Goal: Task Accomplishment & Management: Manage account settings

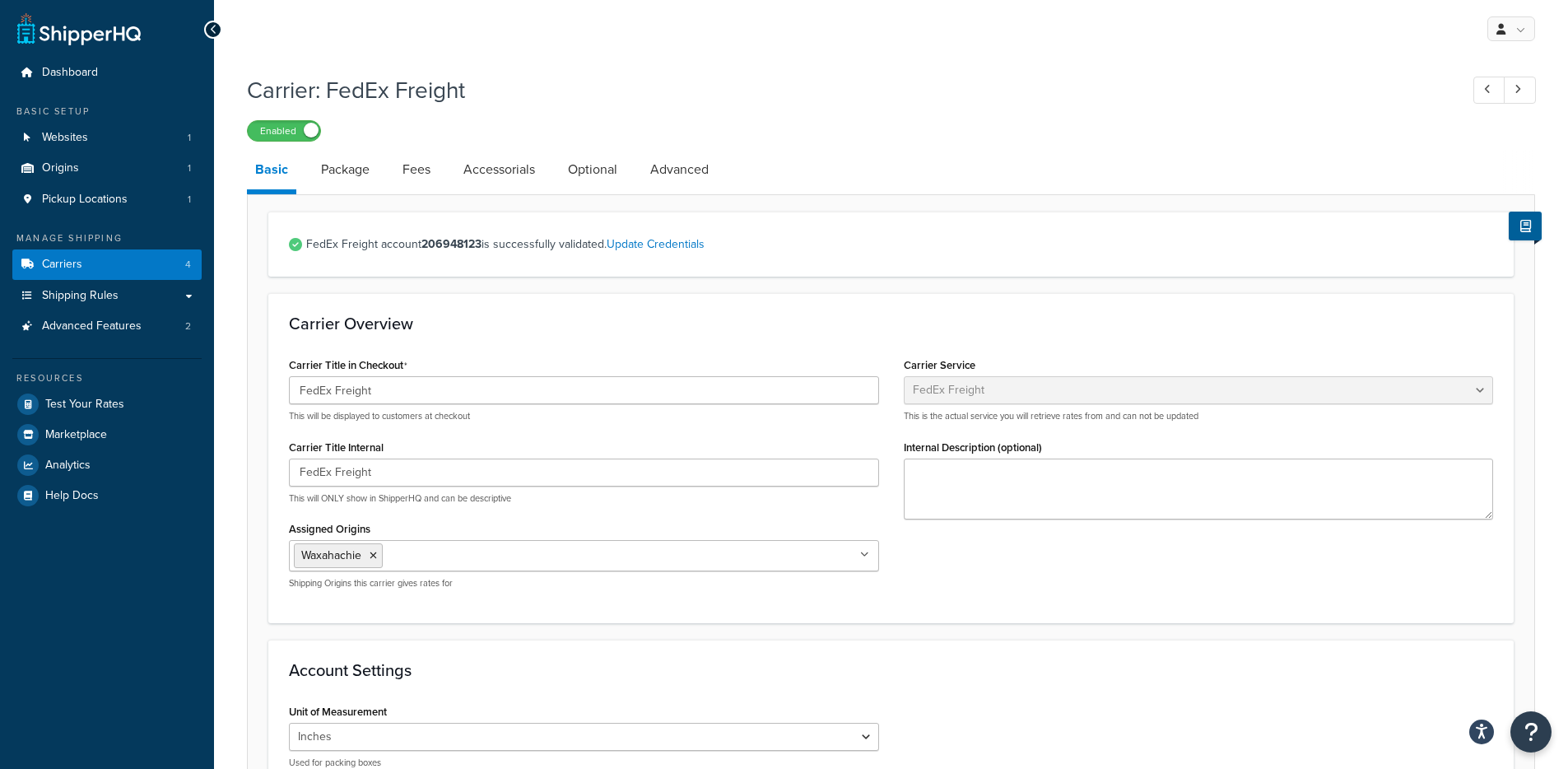
select select "fedExFreight"
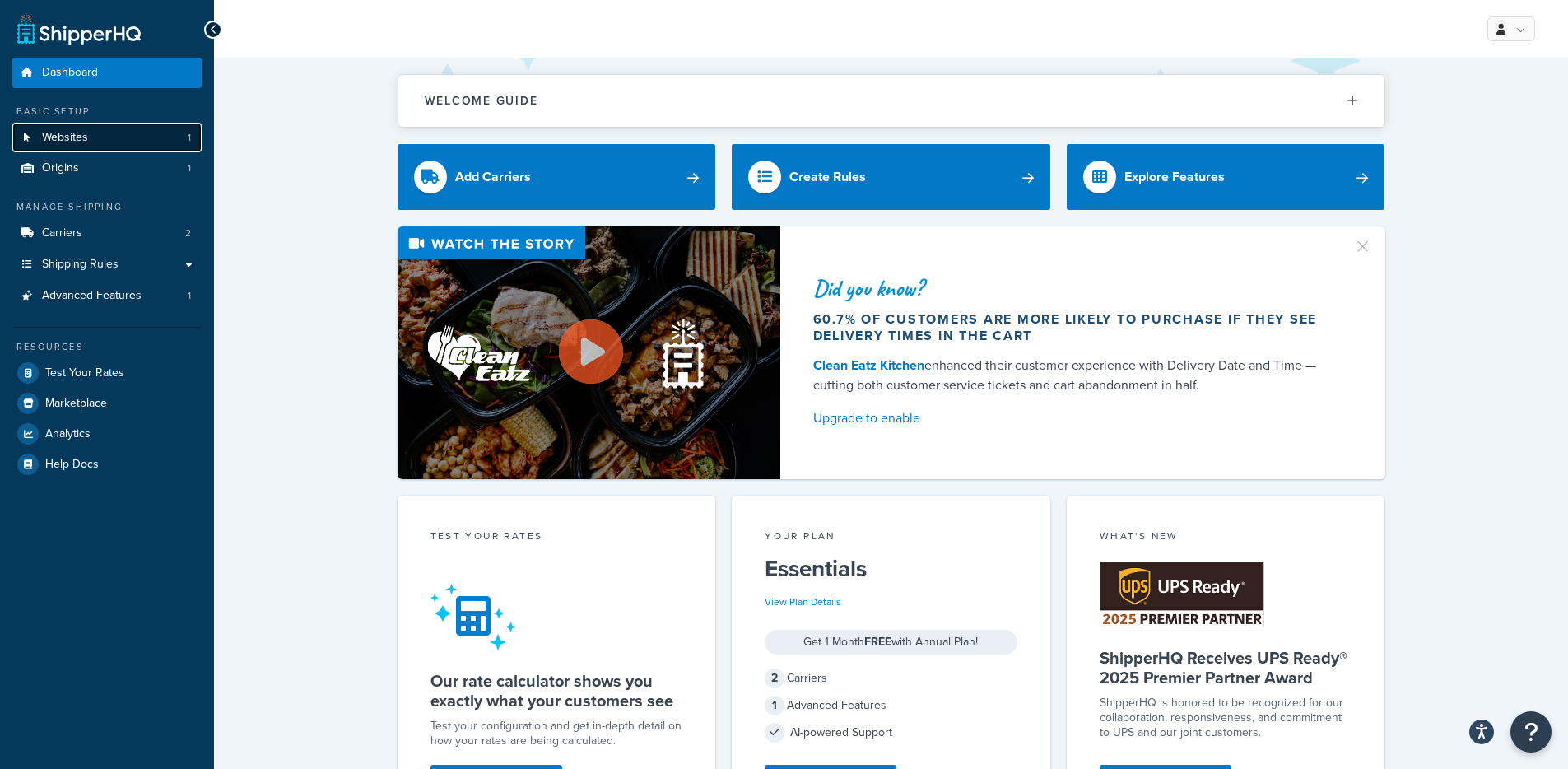
click at [187, 136] on span "1" at bounding box center [189, 138] width 4 height 14
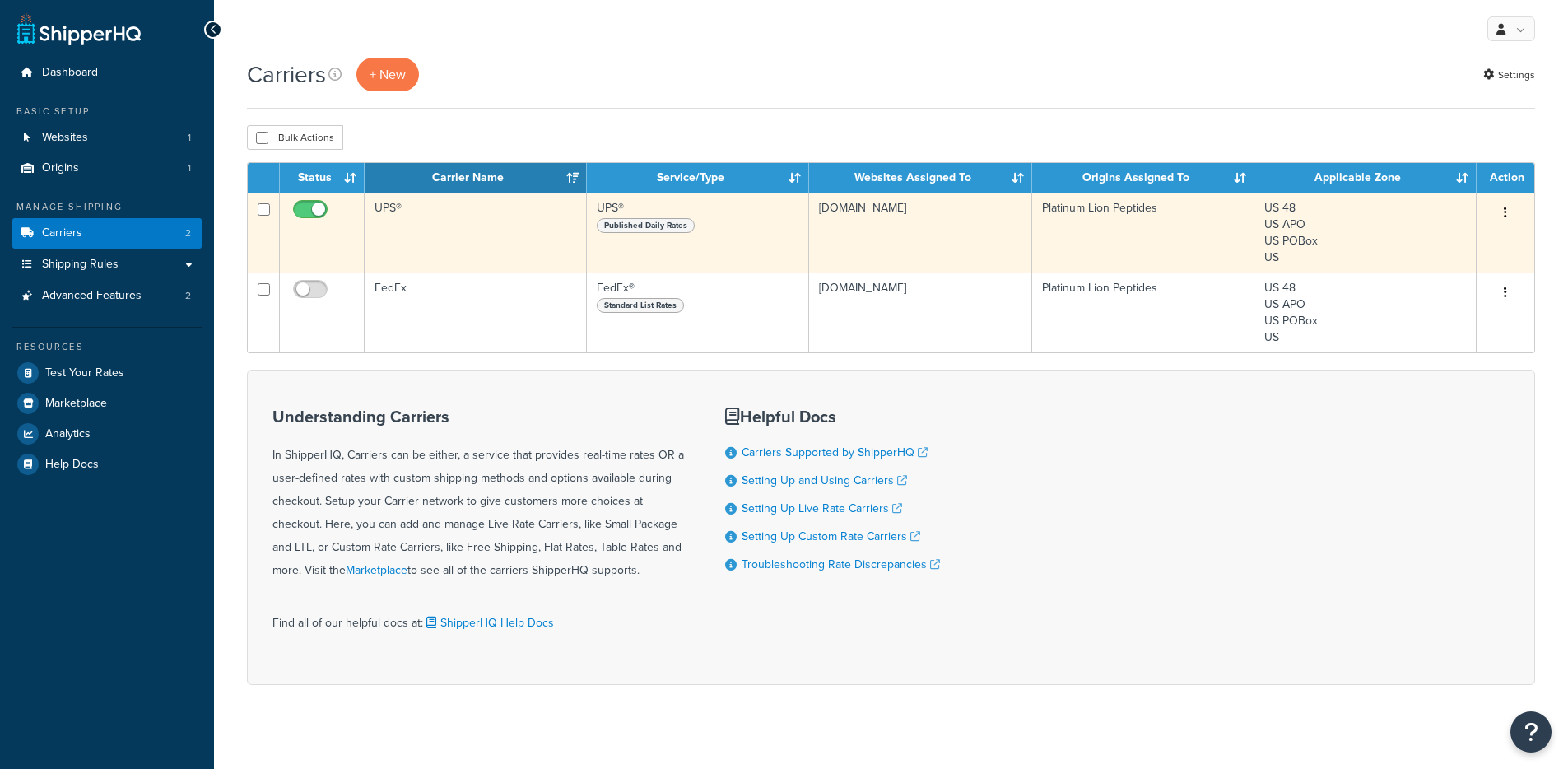
click at [482, 236] on td "UPS®" at bounding box center [475, 232] width 222 height 80
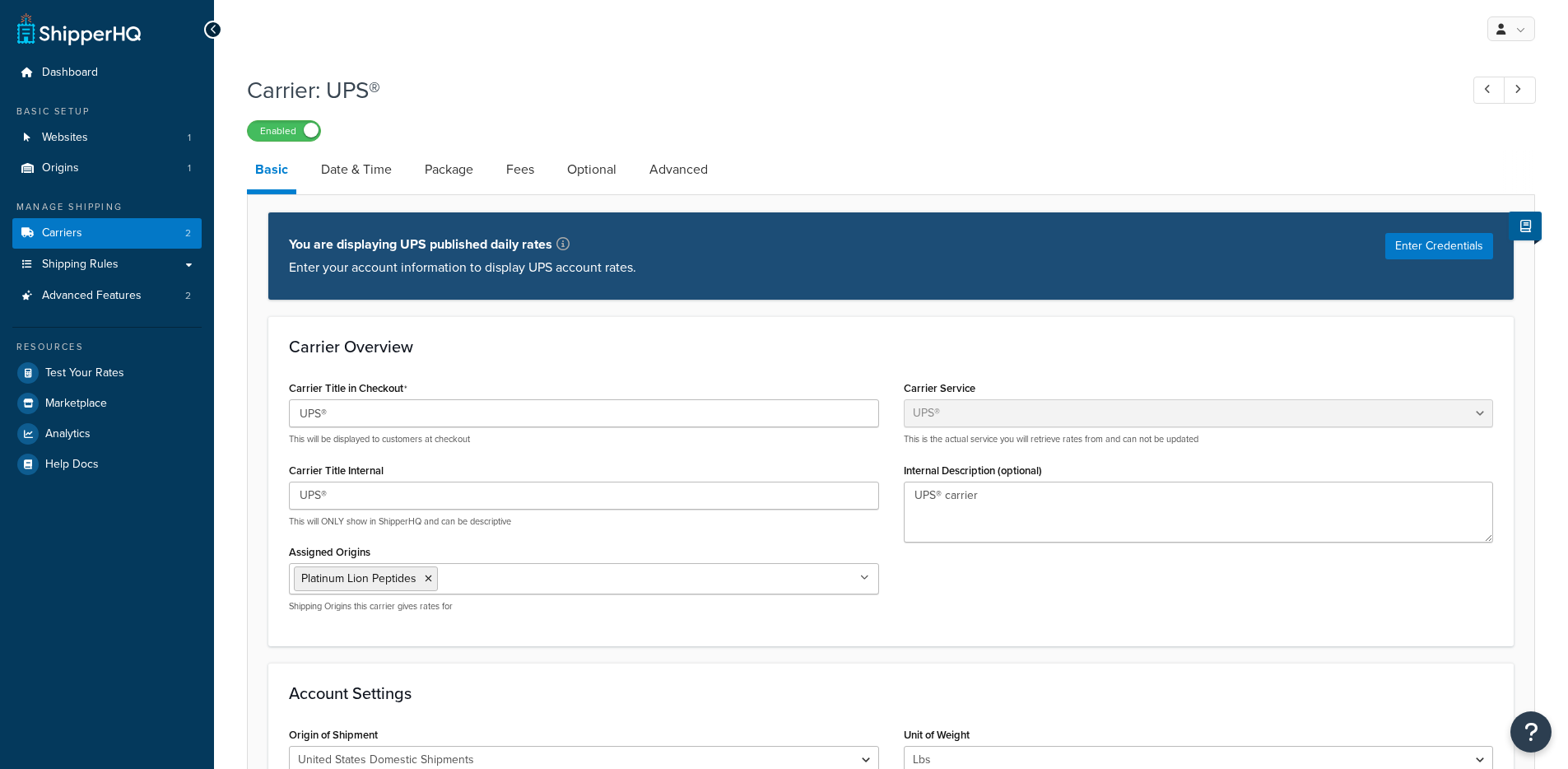
select select "ups"
click at [655, 167] on link "Advanced" at bounding box center [679, 170] width 75 height 39
select select "false"
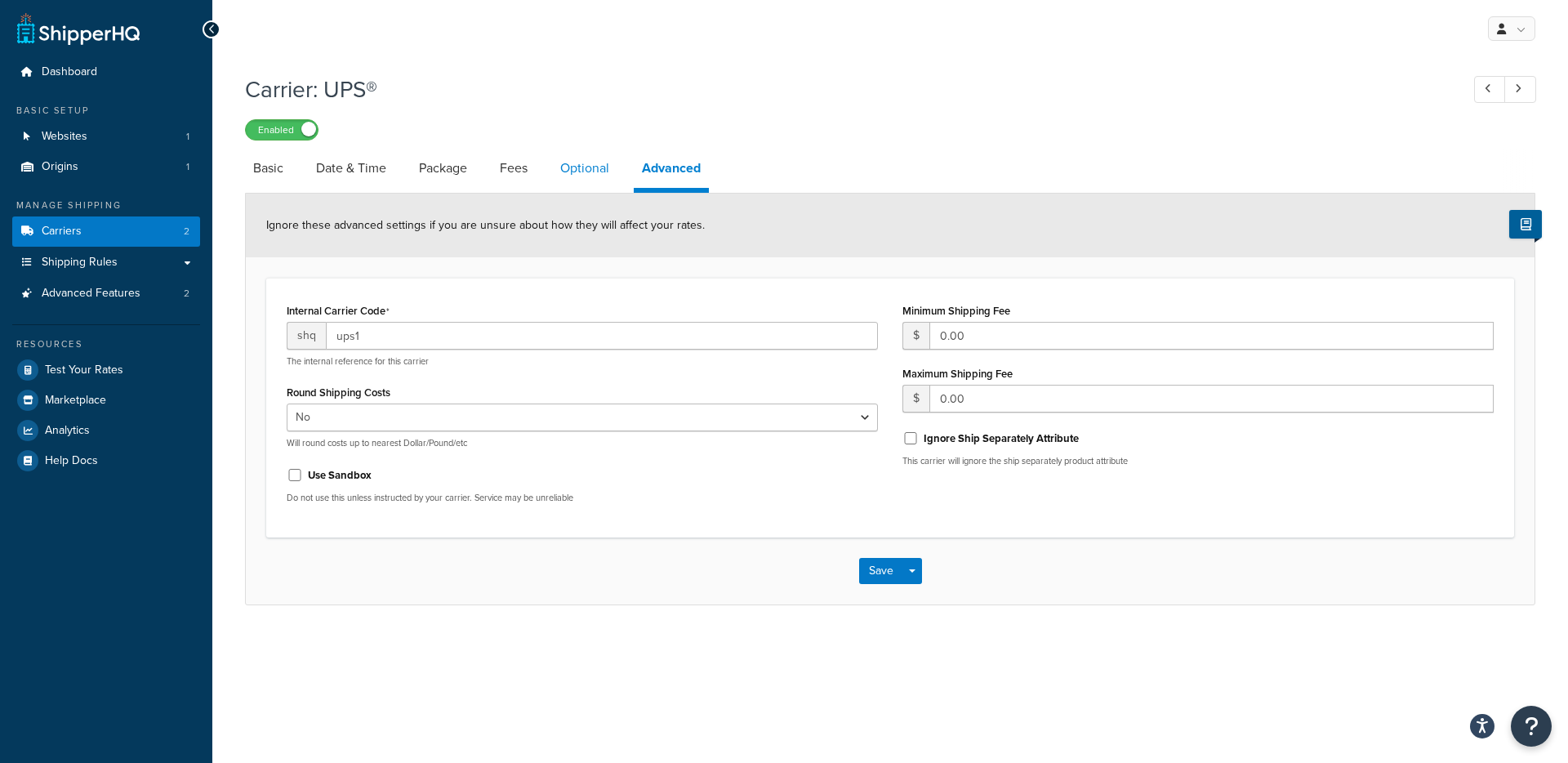
click at [558, 182] on link "Optional" at bounding box center [585, 168] width 65 height 39
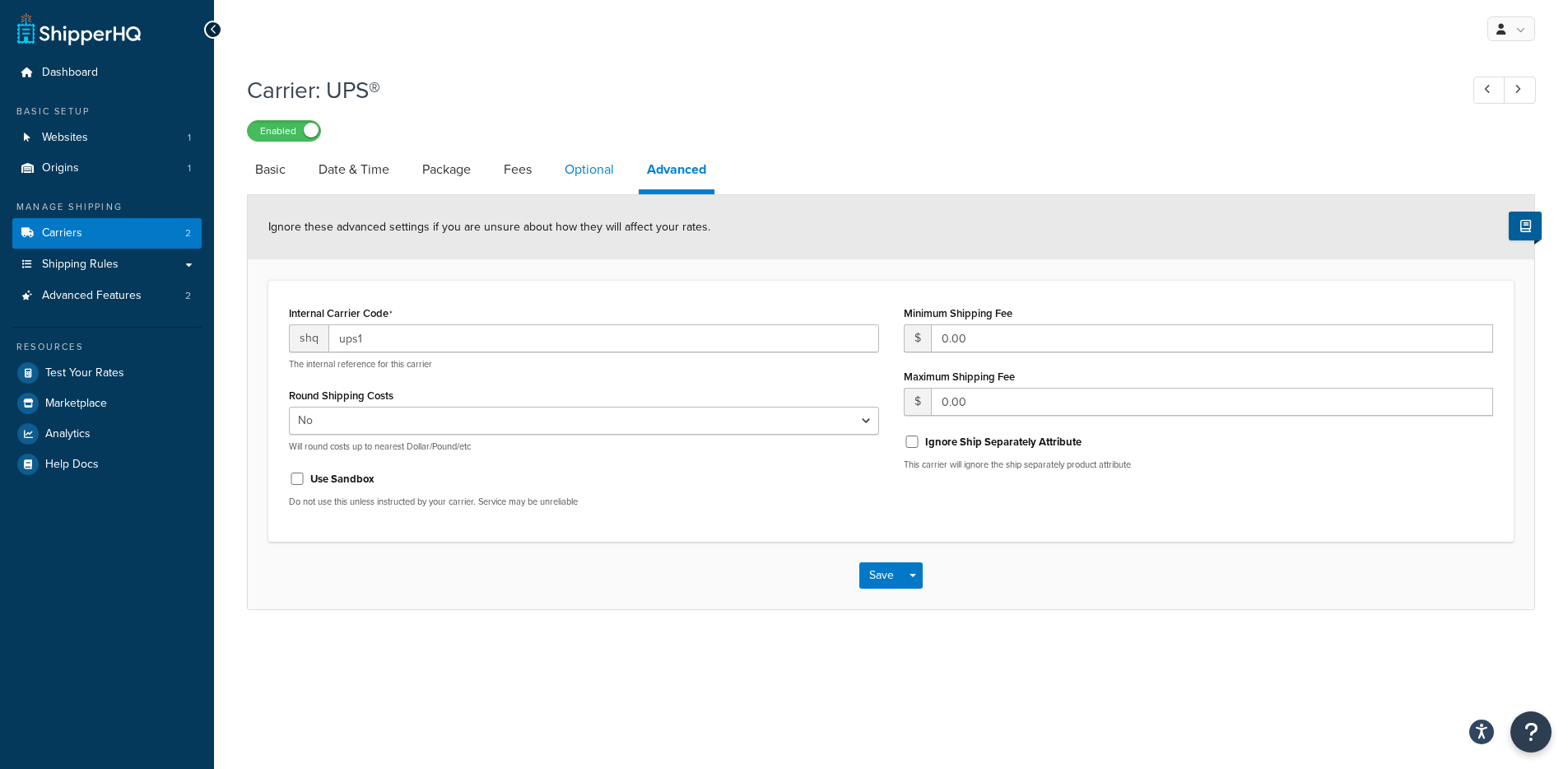
select select "157787"
select select "business"
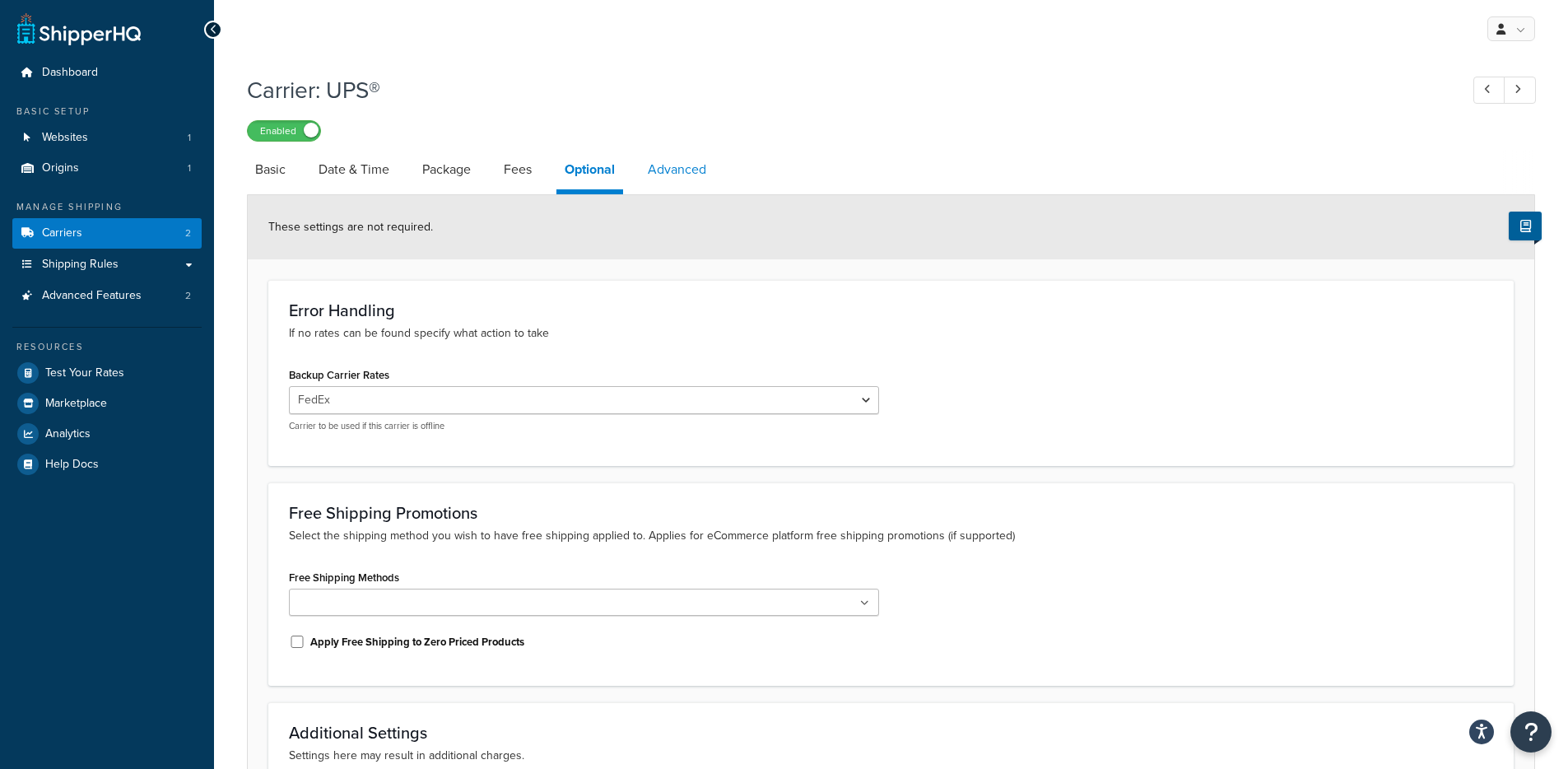
click at [643, 176] on link "Advanced" at bounding box center [677, 170] width 75 height 39
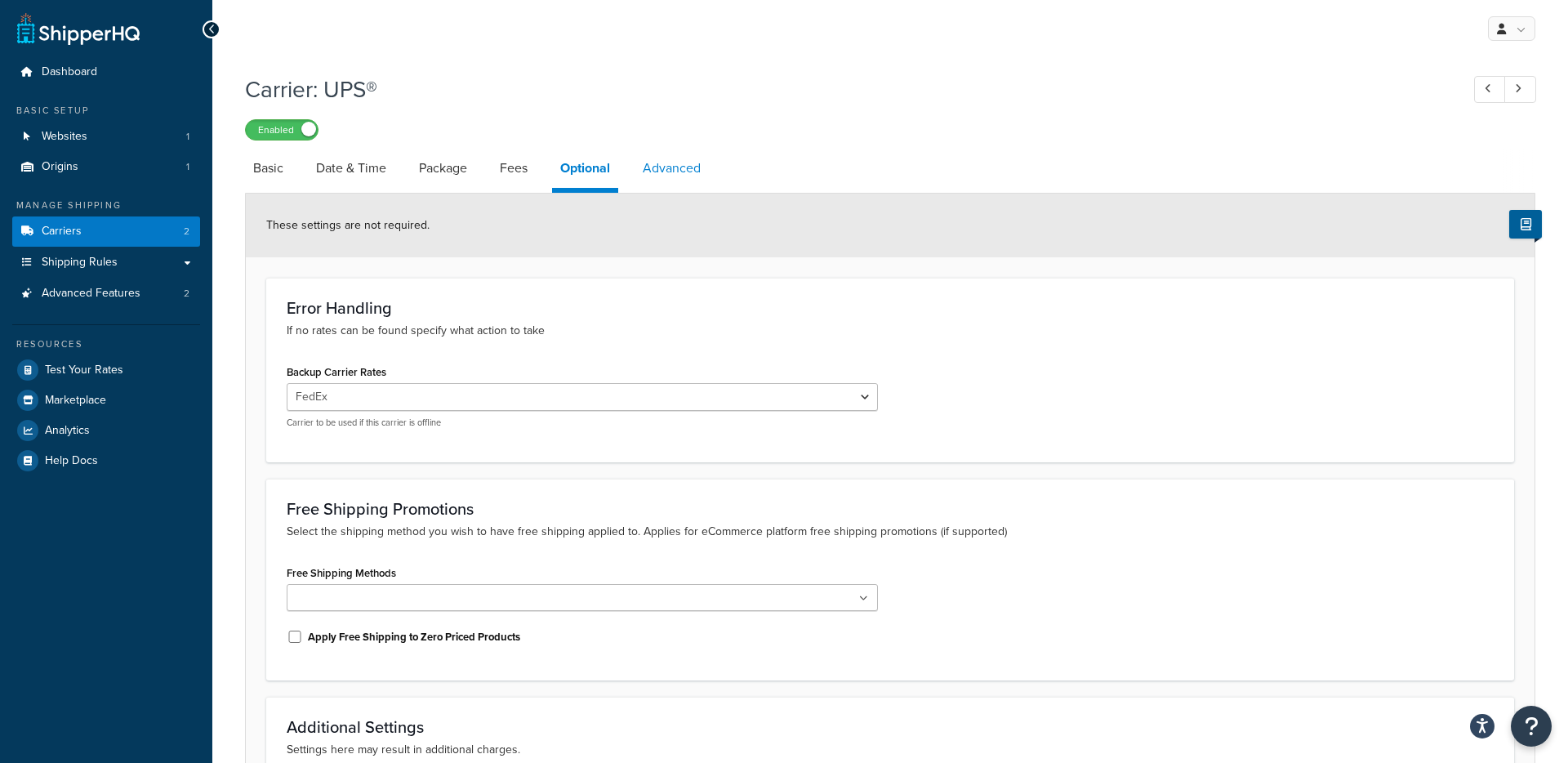
select select "false"
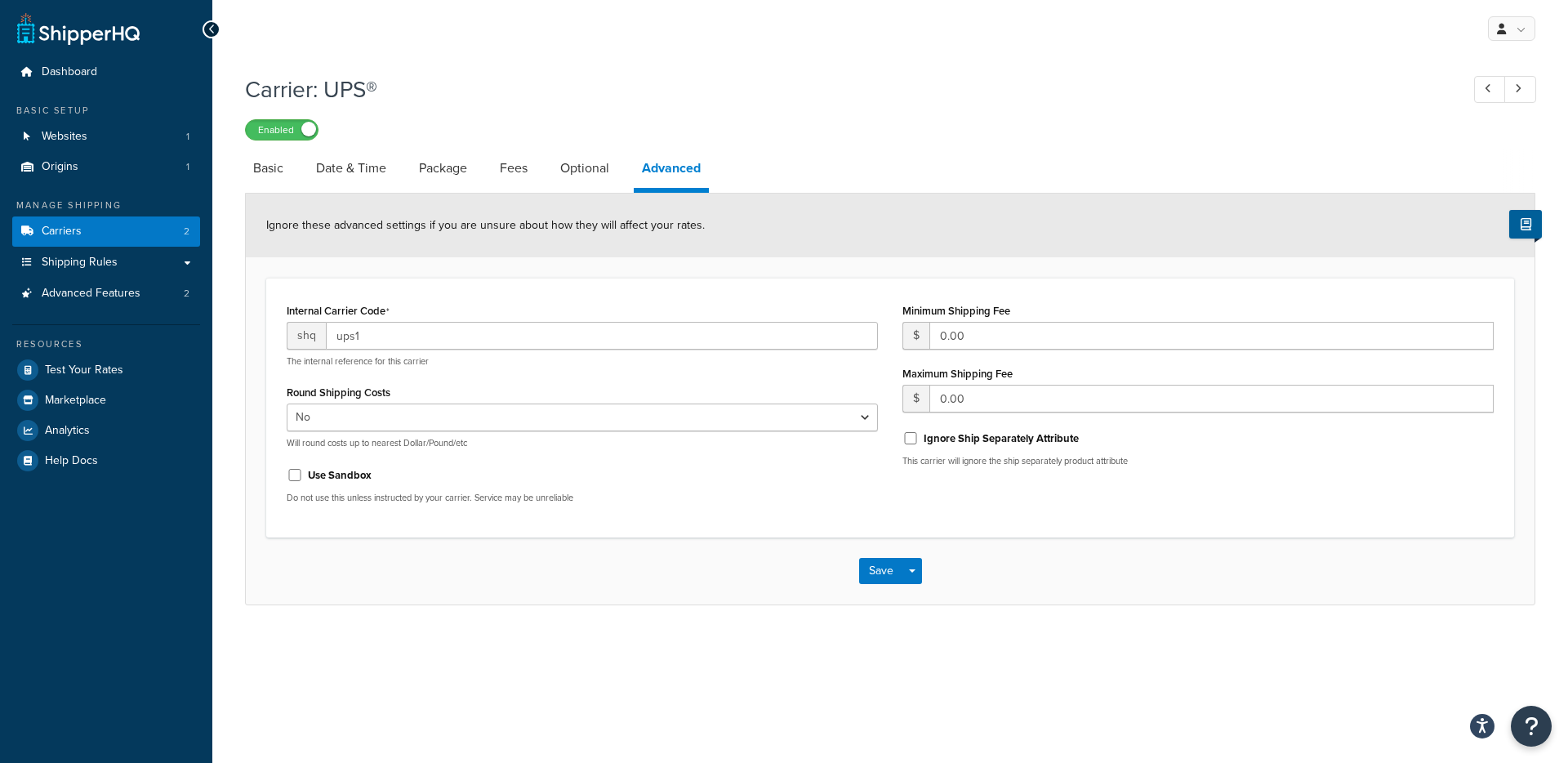
click at [491, 174] on li "Package" at bounding box center [451, 168] width 81 height 39
click at [501, 172] on link "Fees" at bounding box center [513, 168] width 44 height 39
select select "AFTER"
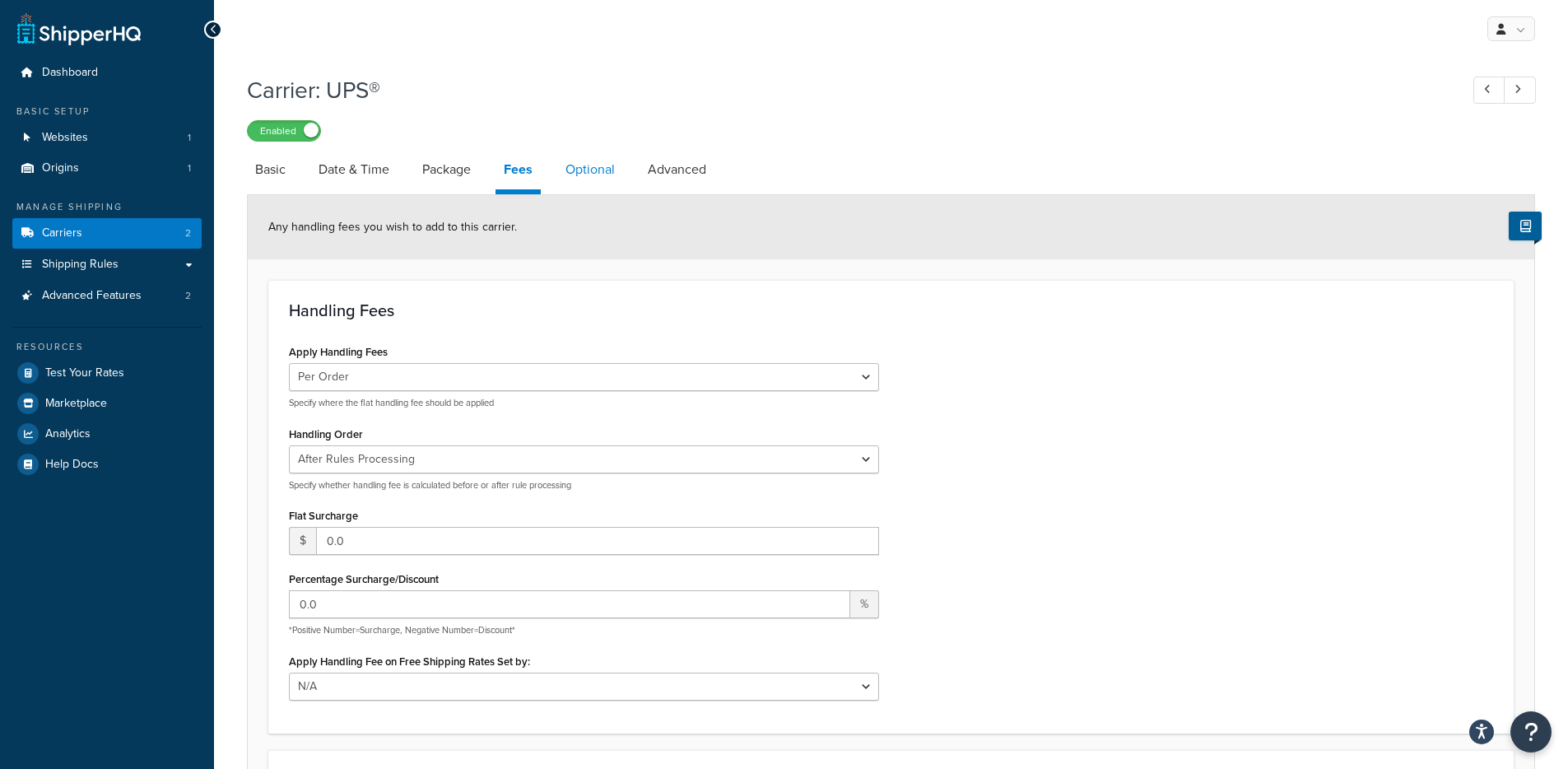
click at [587, 173] on link "Optional" at bounding box center [590, 170] width 66 height 39
select select "157787"
select select "business"
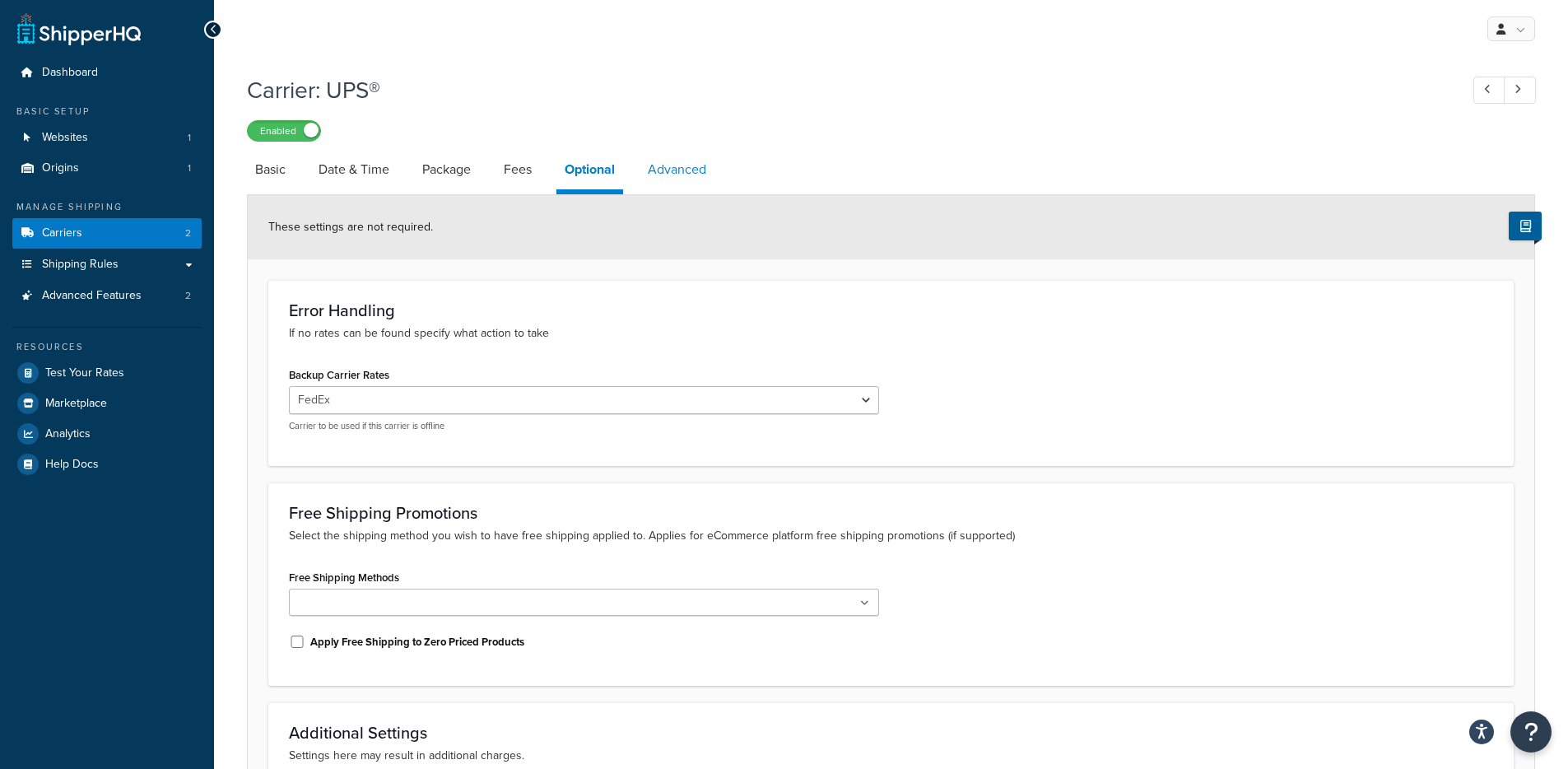
click at [671, 185] on link "Advanced" at bounding box center [677, 170] width 75 height 39
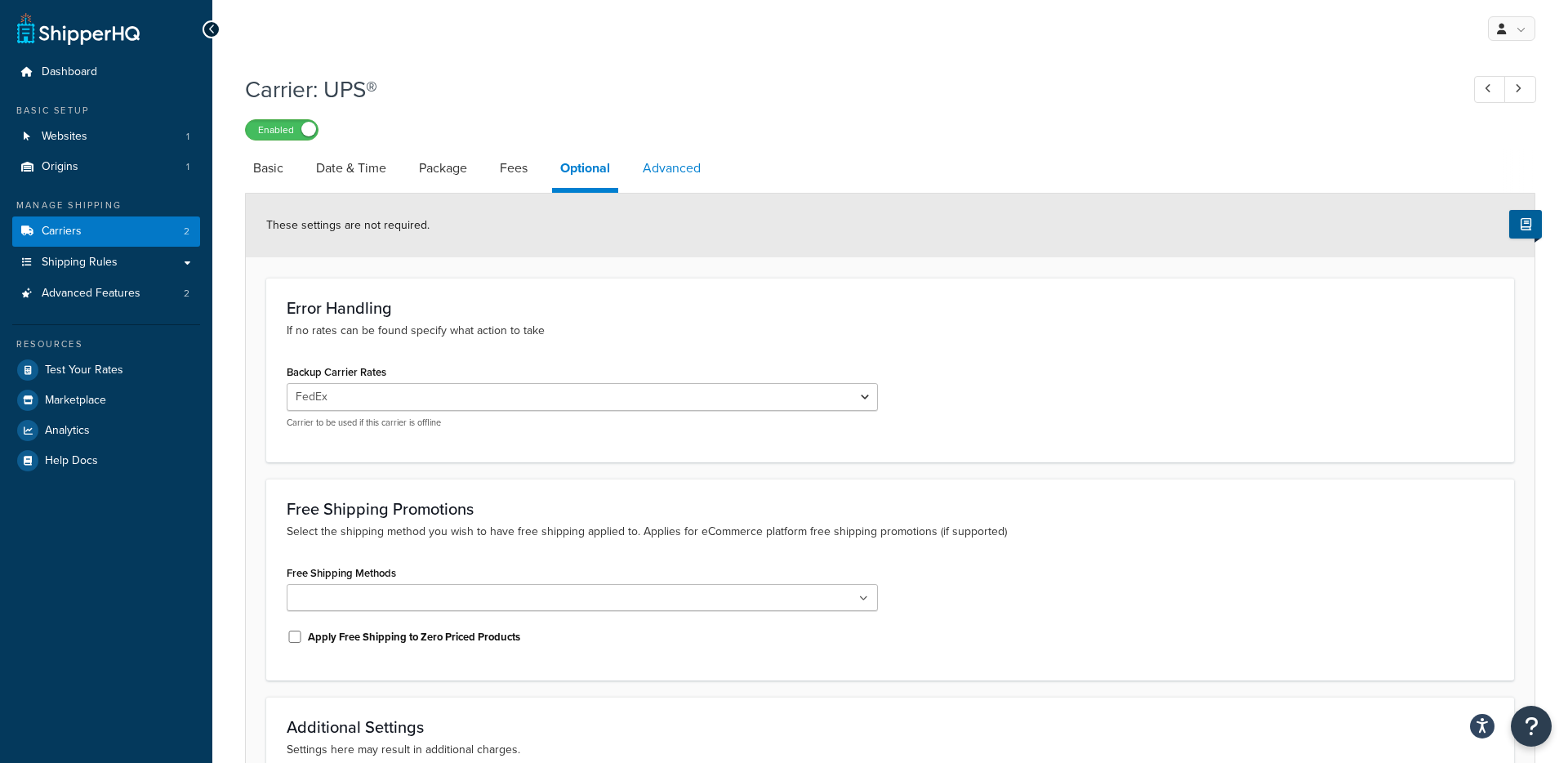
select select "false"
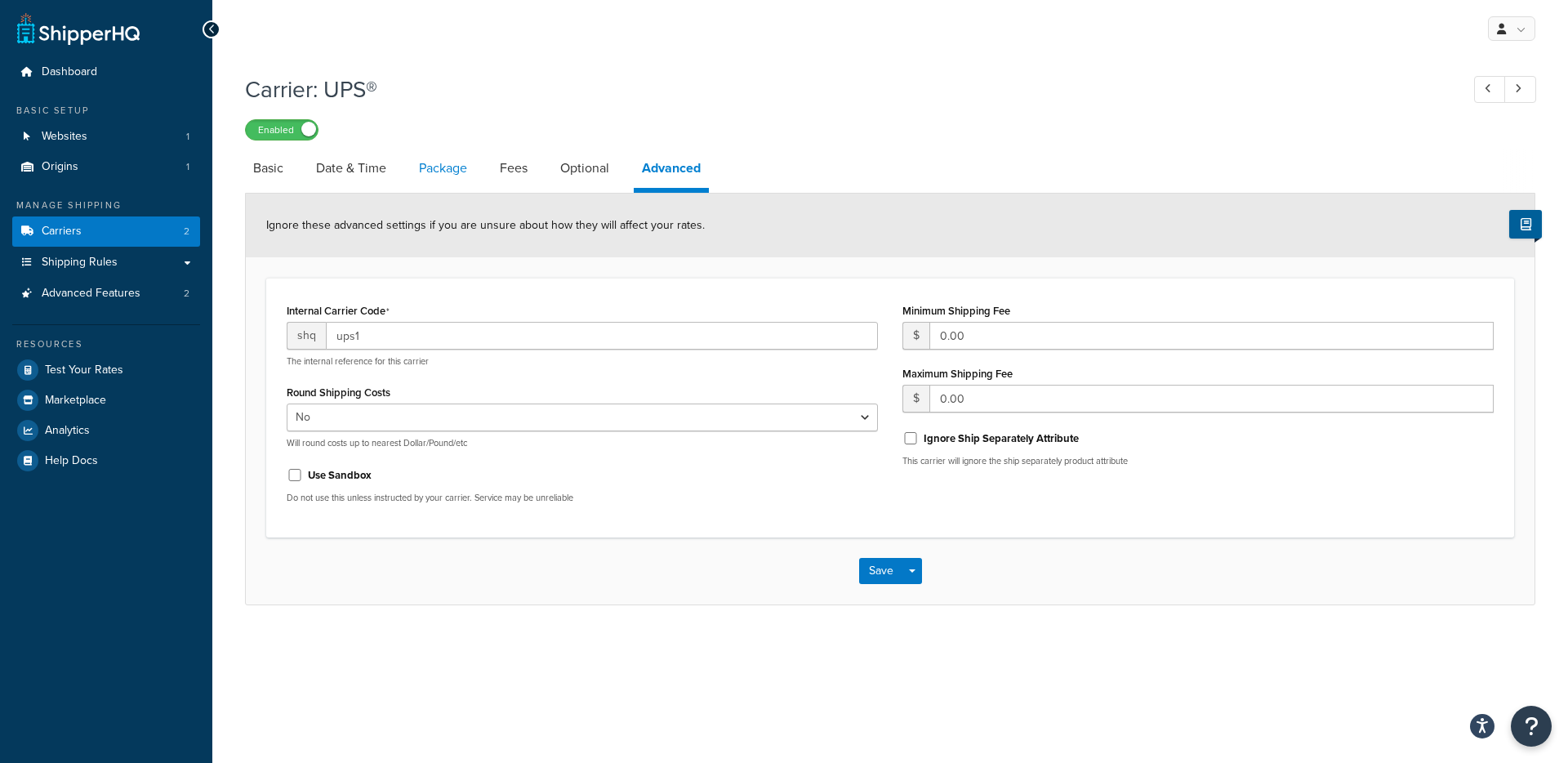
click at [426, 178] on link "Package" at bounding box center [442, 168] width 64 height 39
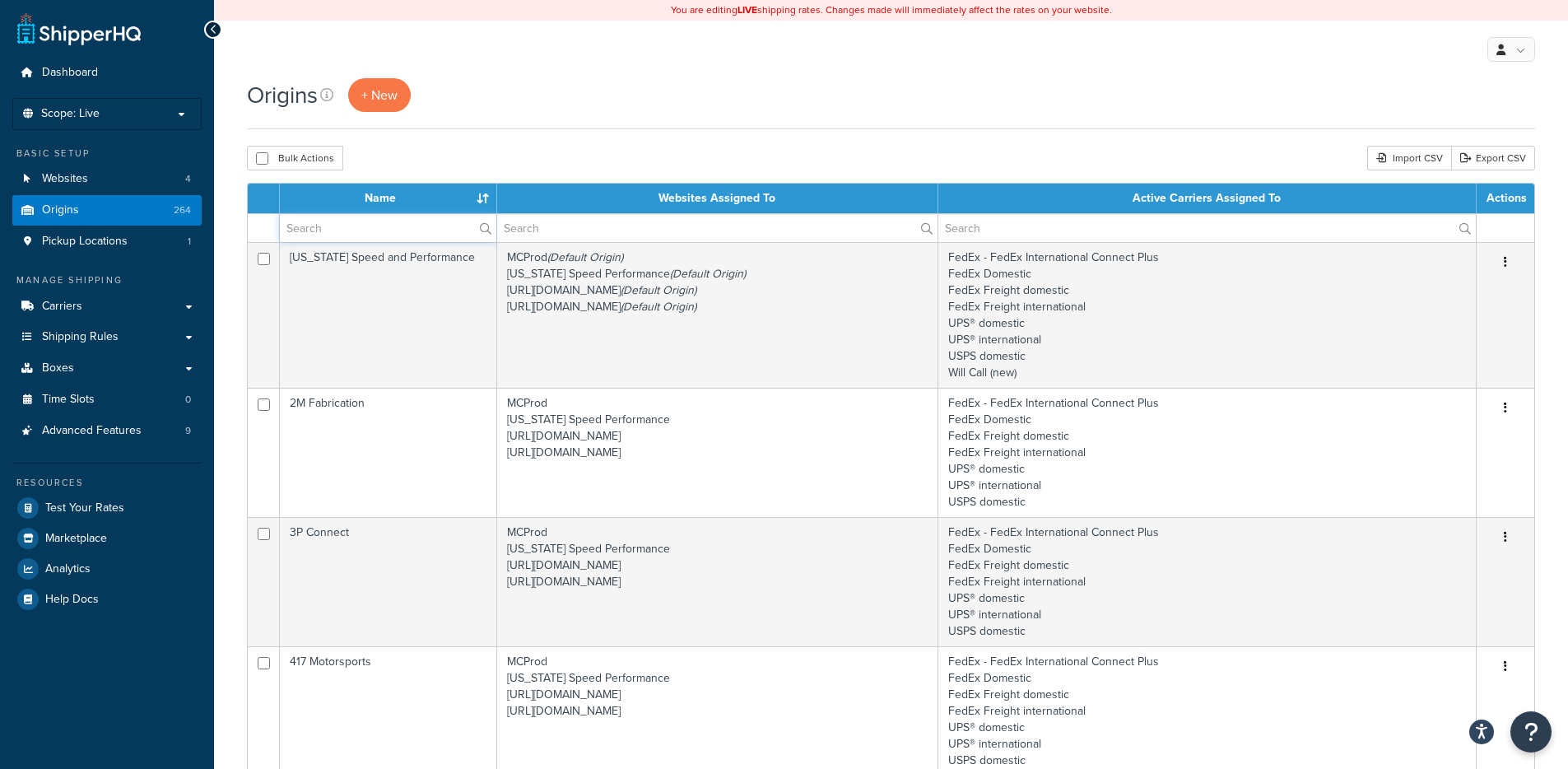
click at [385, 225] on input "text" at bounding box center [388, 228] width 216 height 28
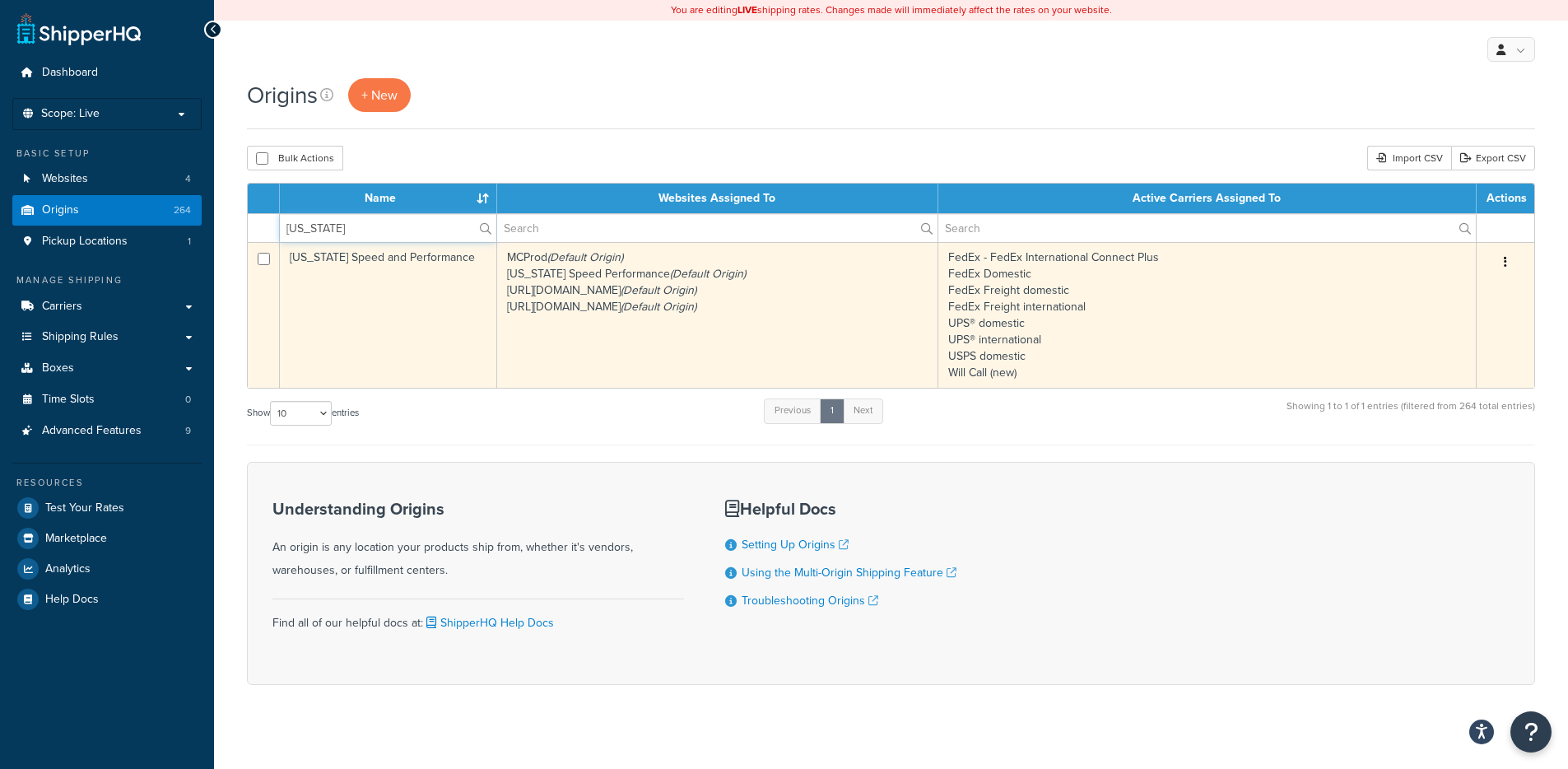
type input "texas"
click at [1505, 257] on icon "button" at bounding box center [1505, 261] width 4 height 11
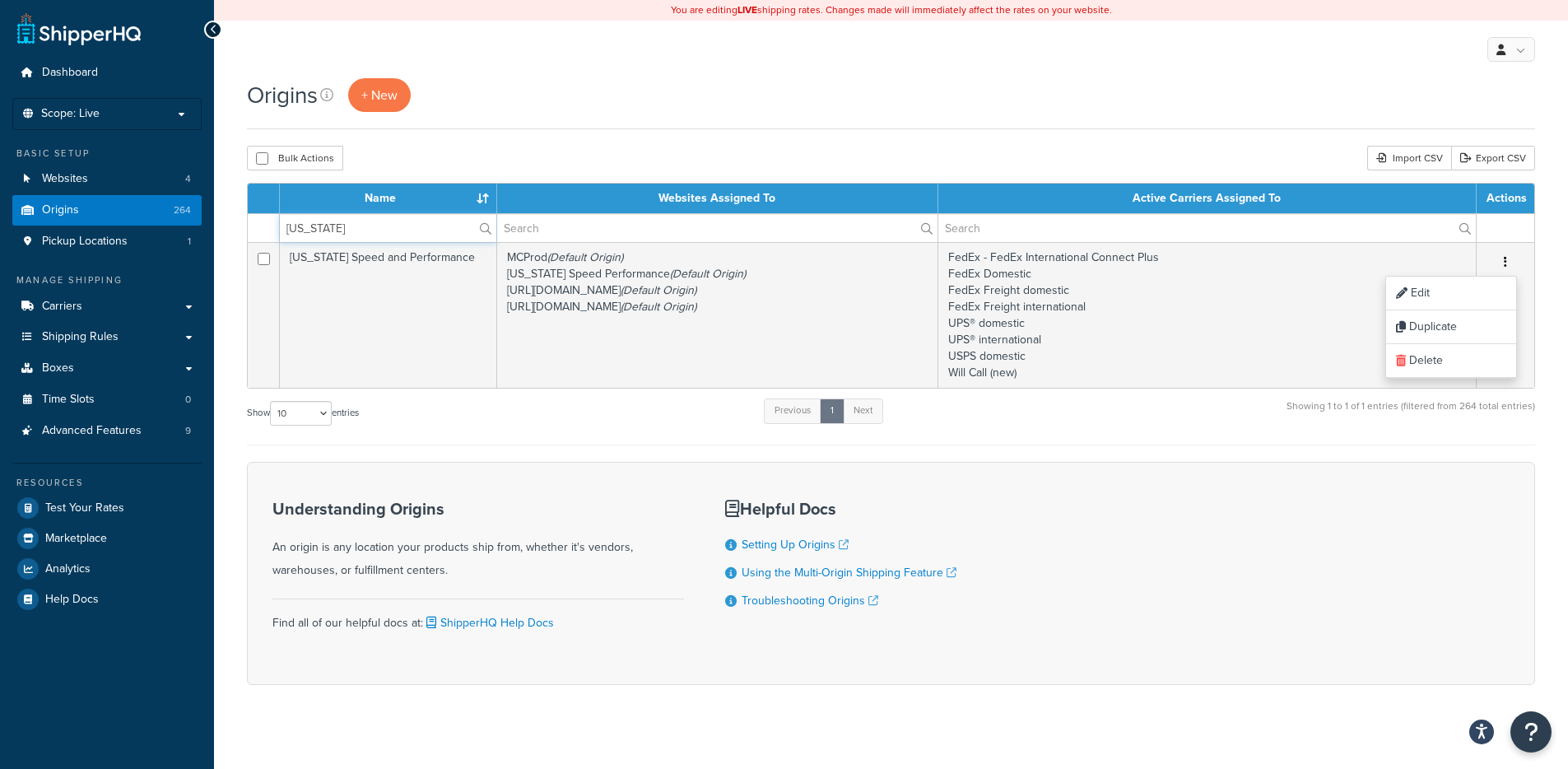
click at [356, 228] on input "texas" at bounding box center [388, 228] width 216 height 28
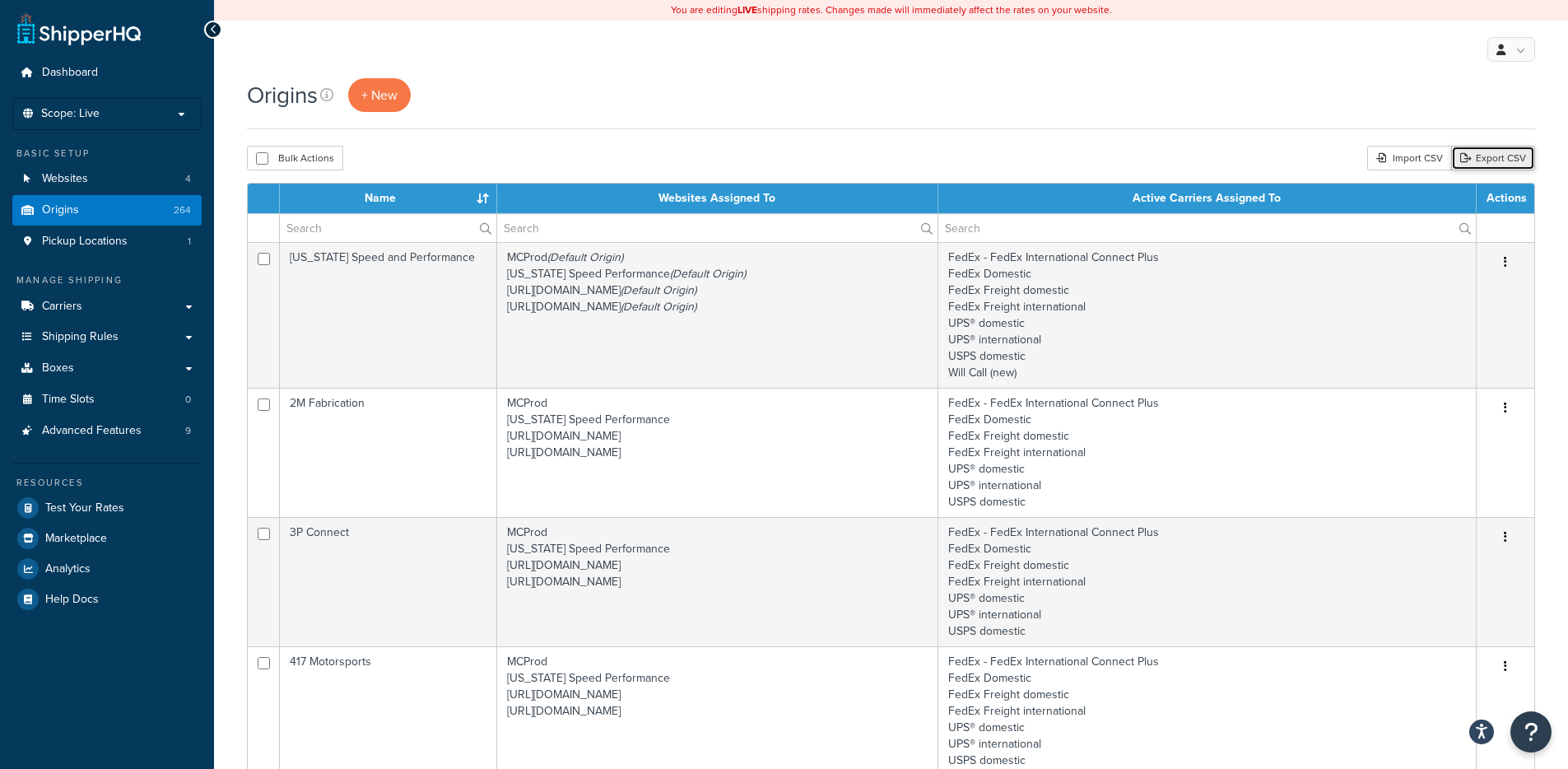
click at [1483, 158] on link "Export CSV" at bounding box center [1493, 158] width 84 height 24
click at [351, 226] on input "text" at bounding box center [388, 228] width 216 height 28
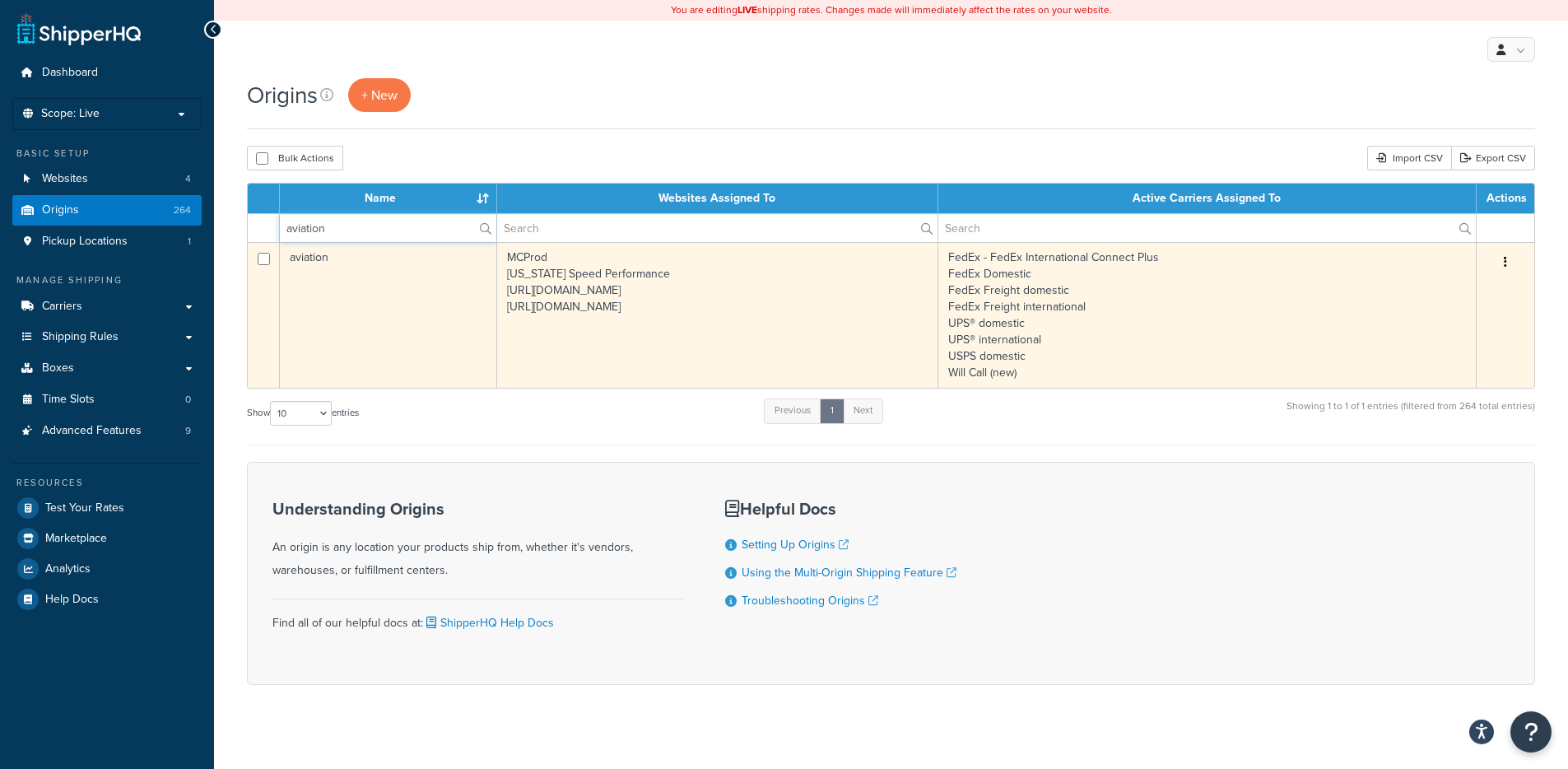
type input "aviation"
click at [392, 282] on td "aviation" at bounding box center [389, 315] width 217 height 146
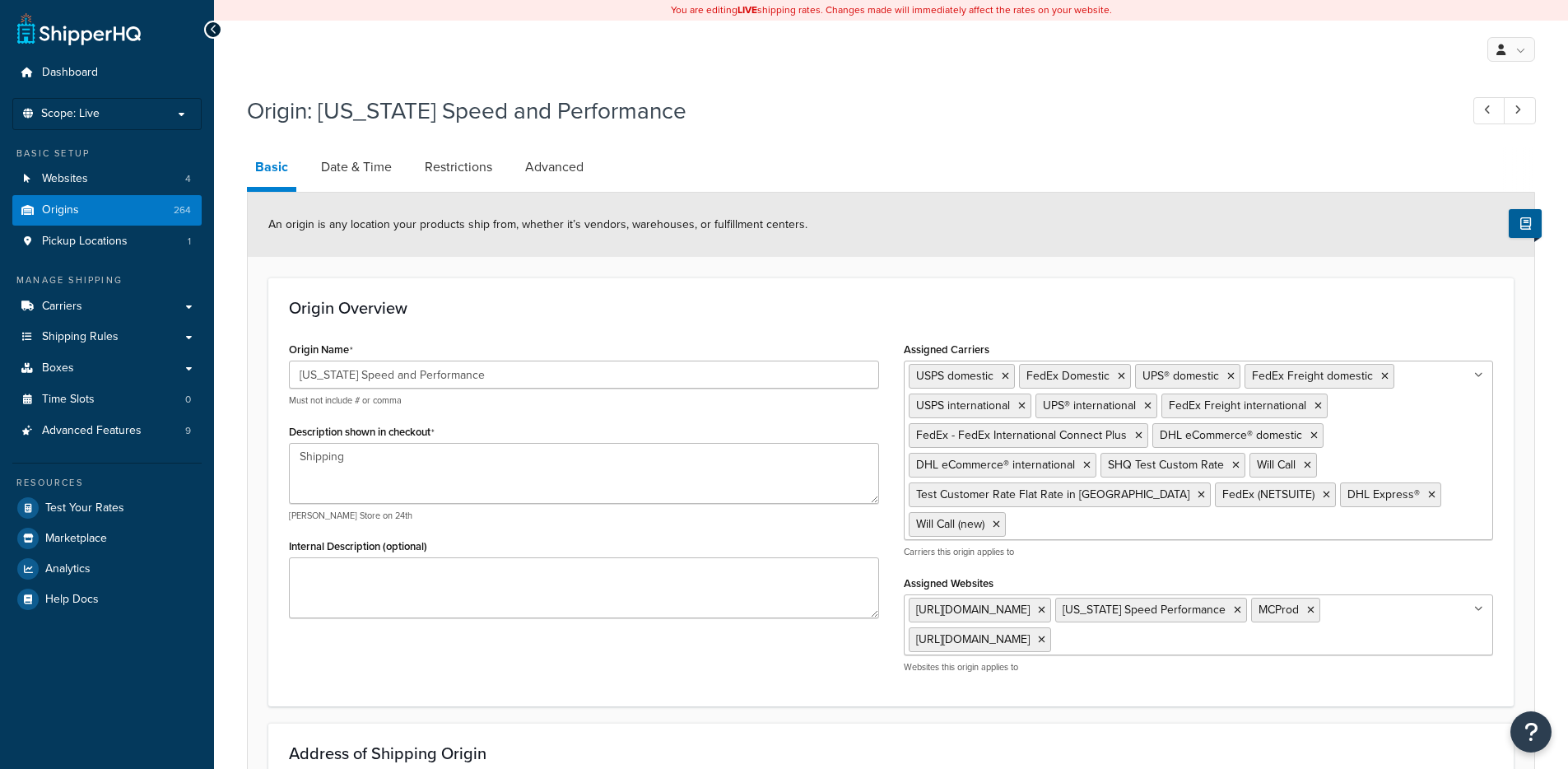
select select "43"
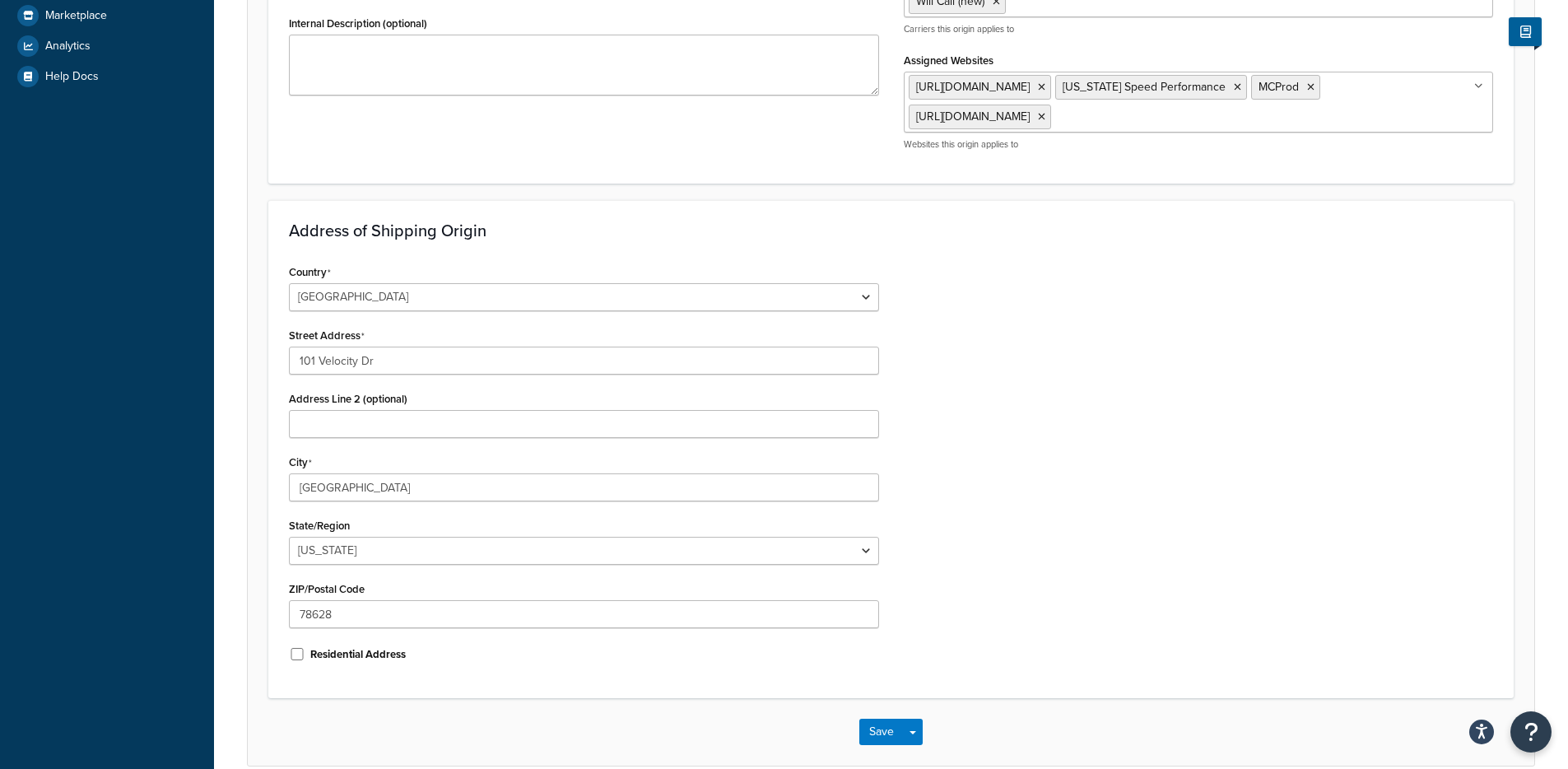
scroll to position [602, 0]
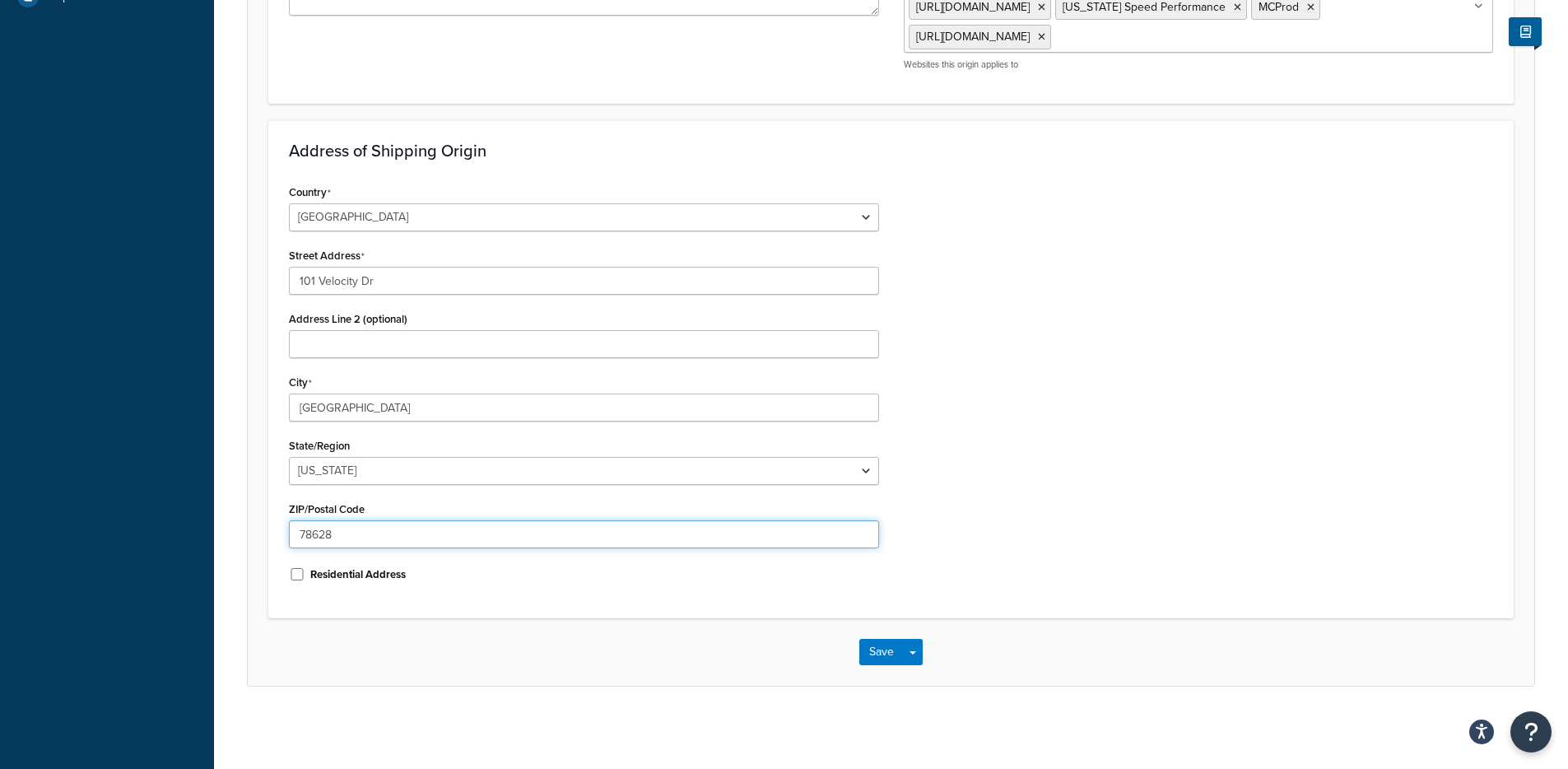
click at [324, 535] on input "78628" at bounding box center [584, 534] width 590 height 28
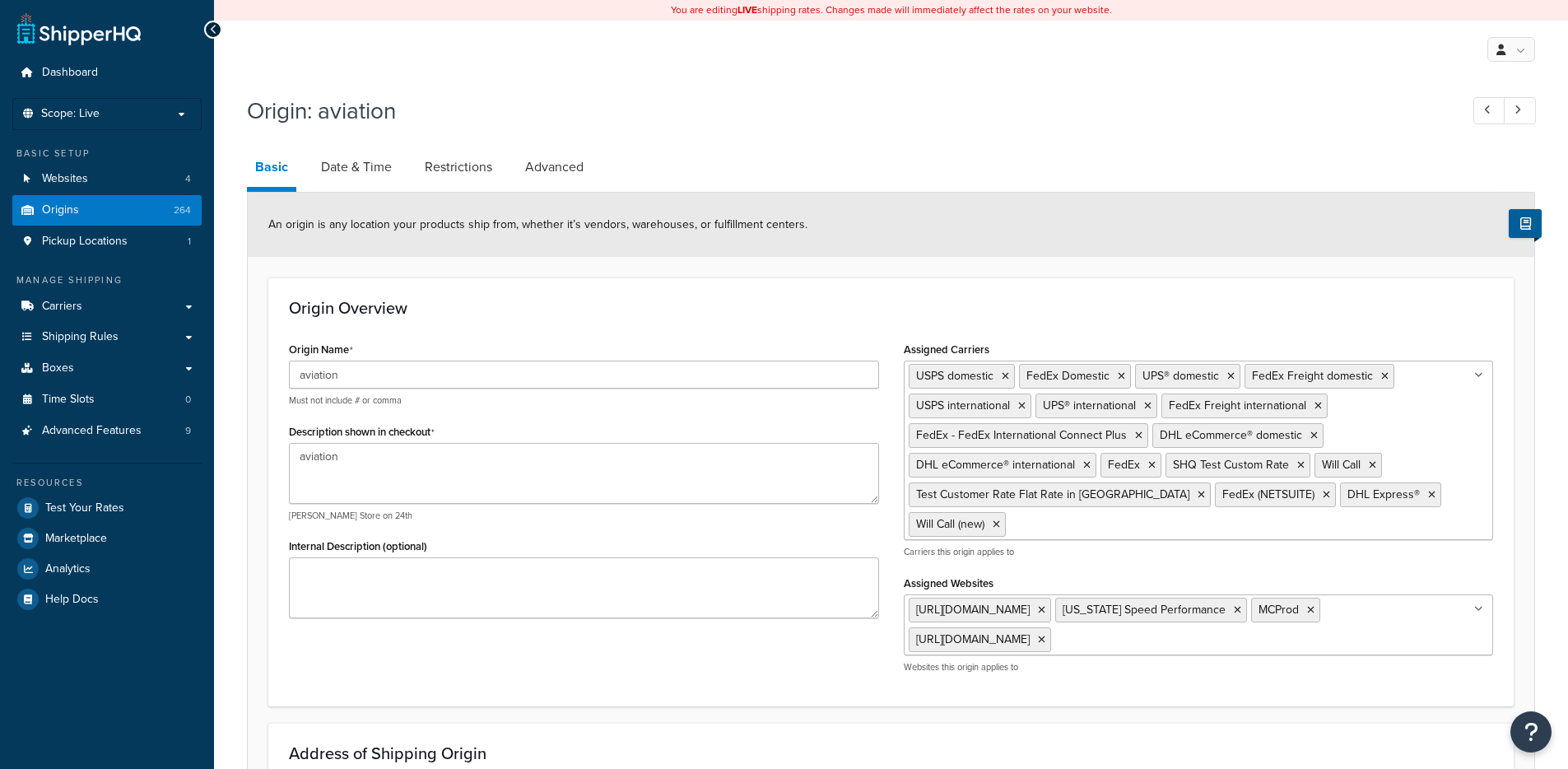
select select "43"
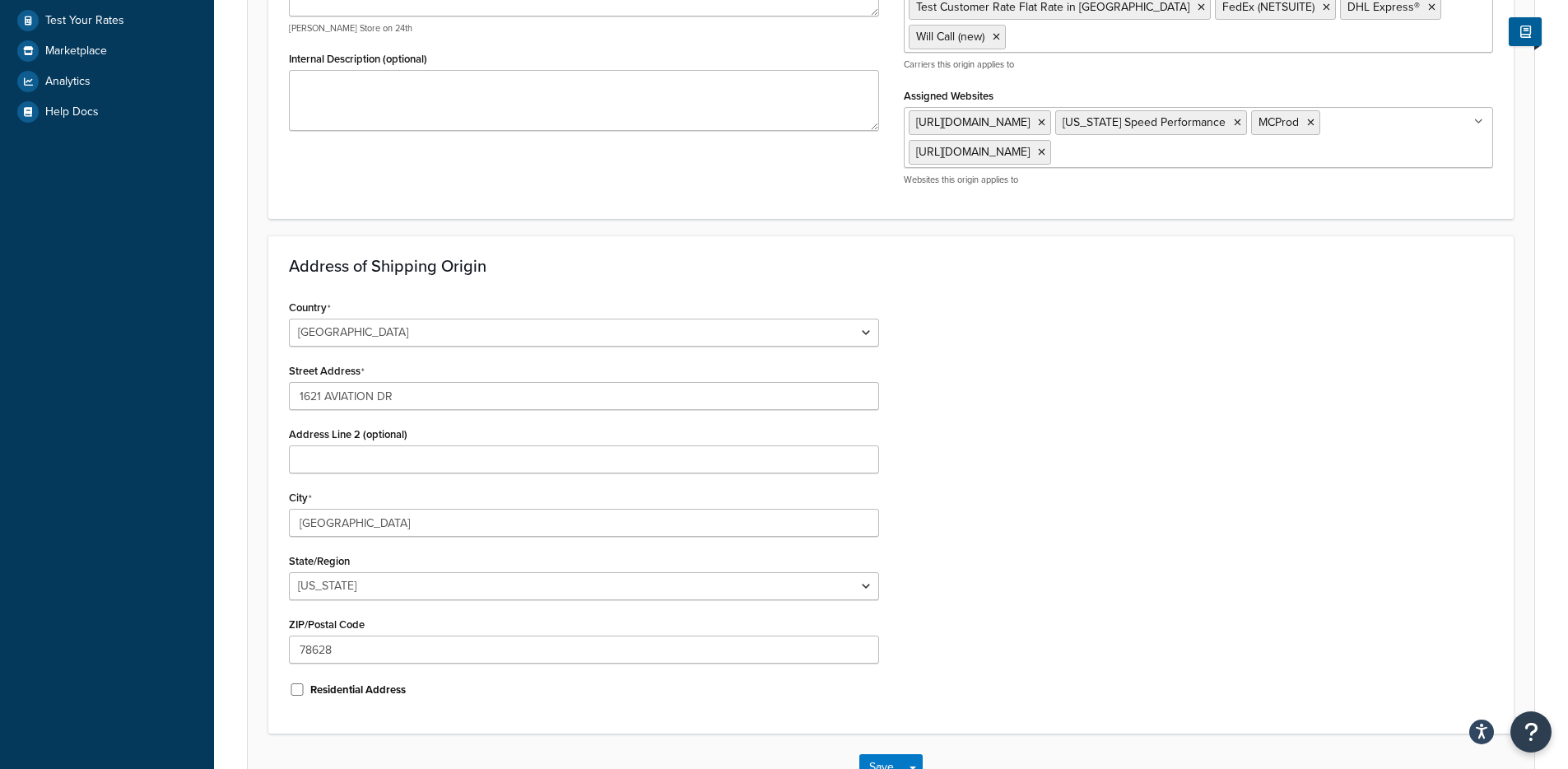
scroll to position [493, 0]
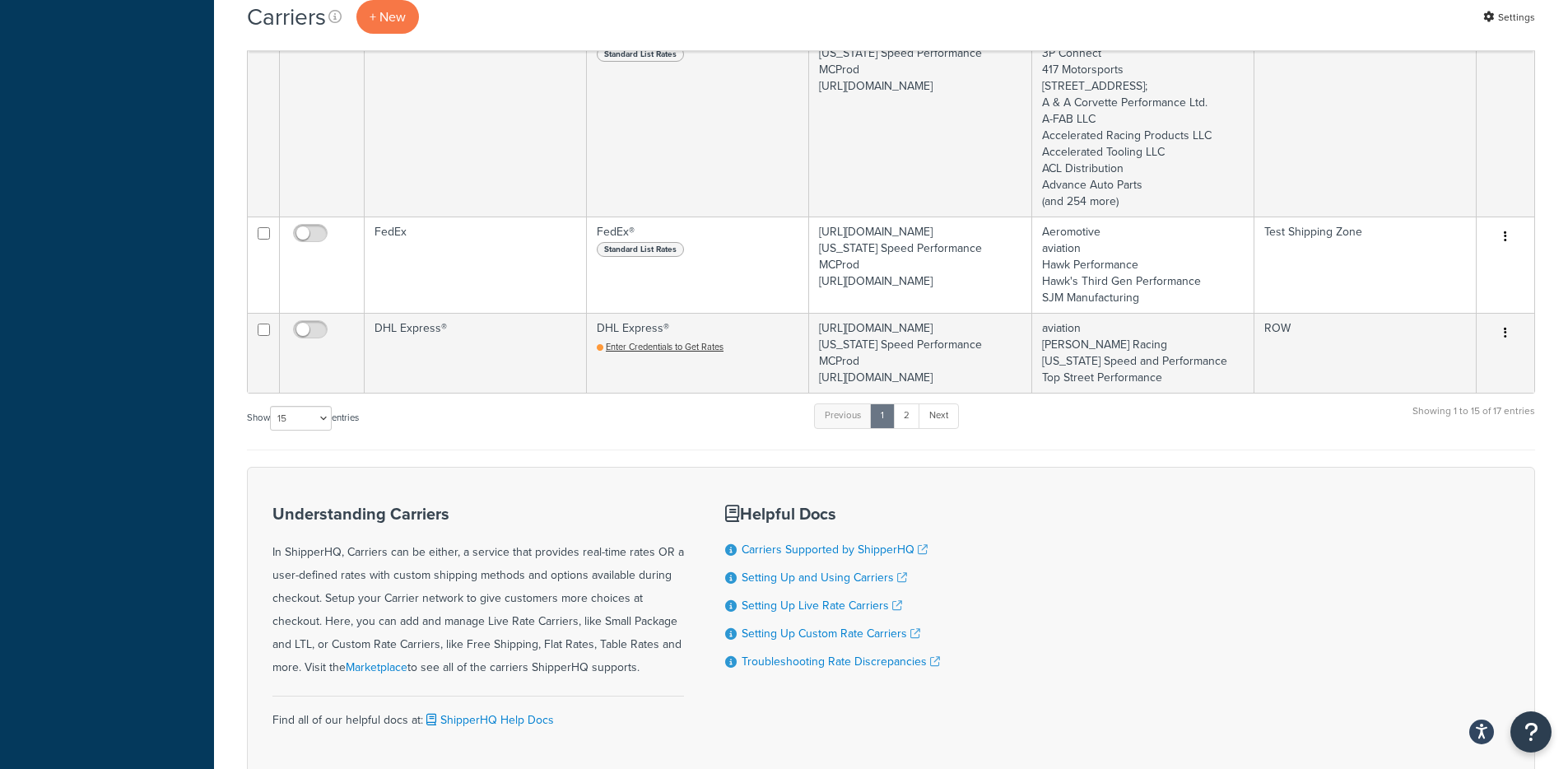
scroll to position [2304, 0]
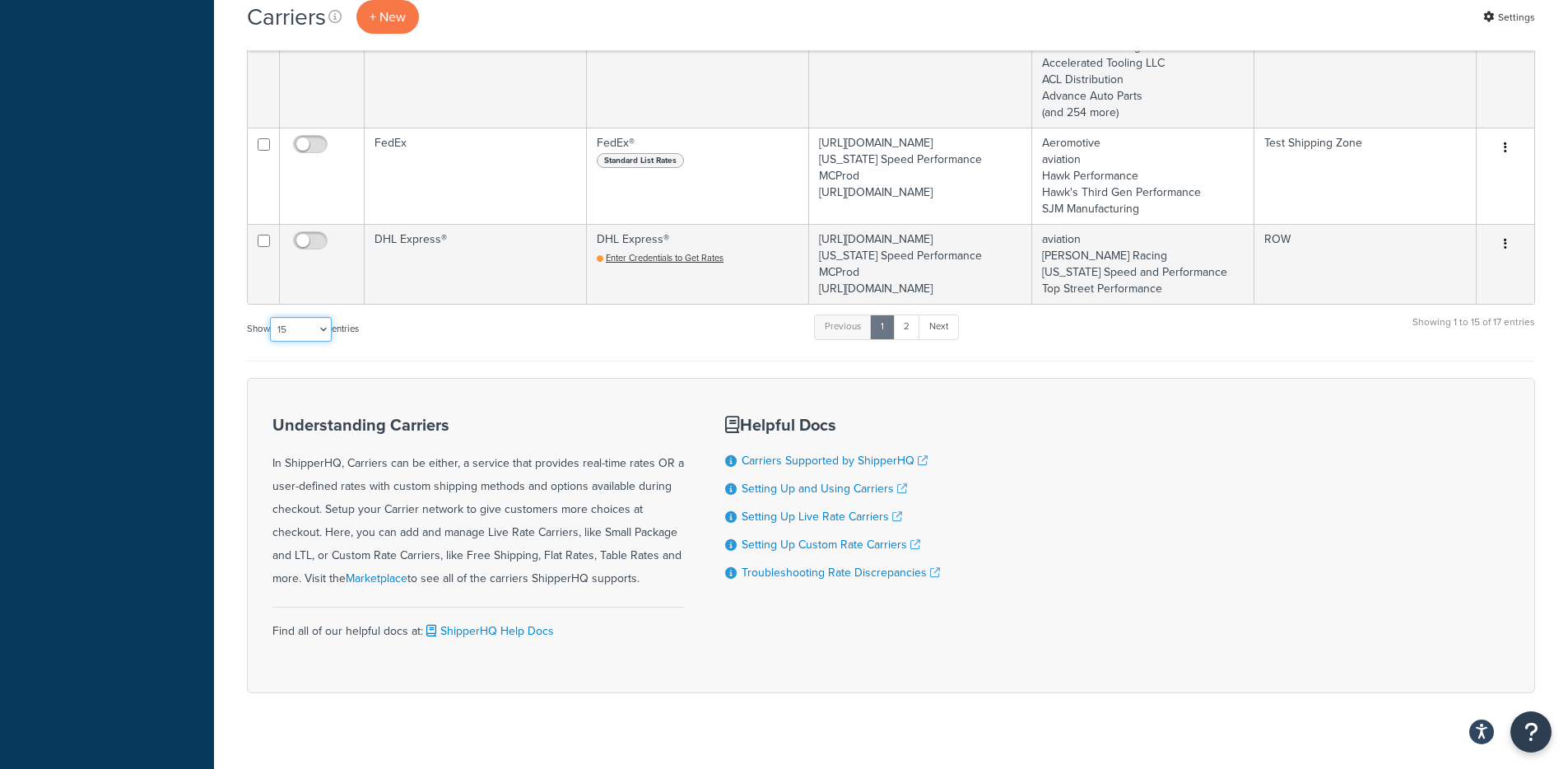
click at [318, 342] on select "10 15 25 50 100" at bounding box center [301, 329] width 62 height 24
select select "25"
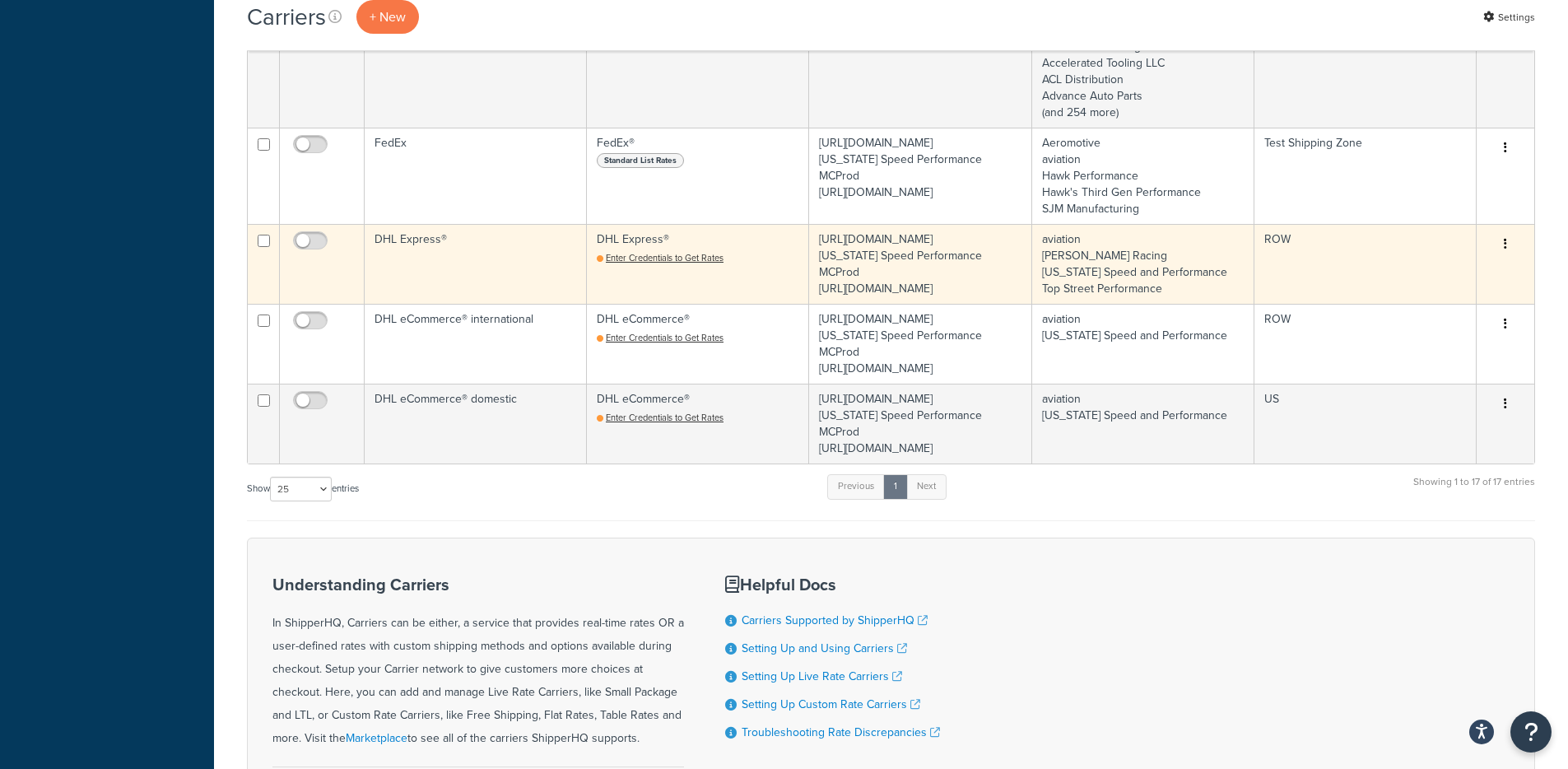
click at [515, 303] on td "DHL Express®" at bounding box center [475, 263] width 222 height 80
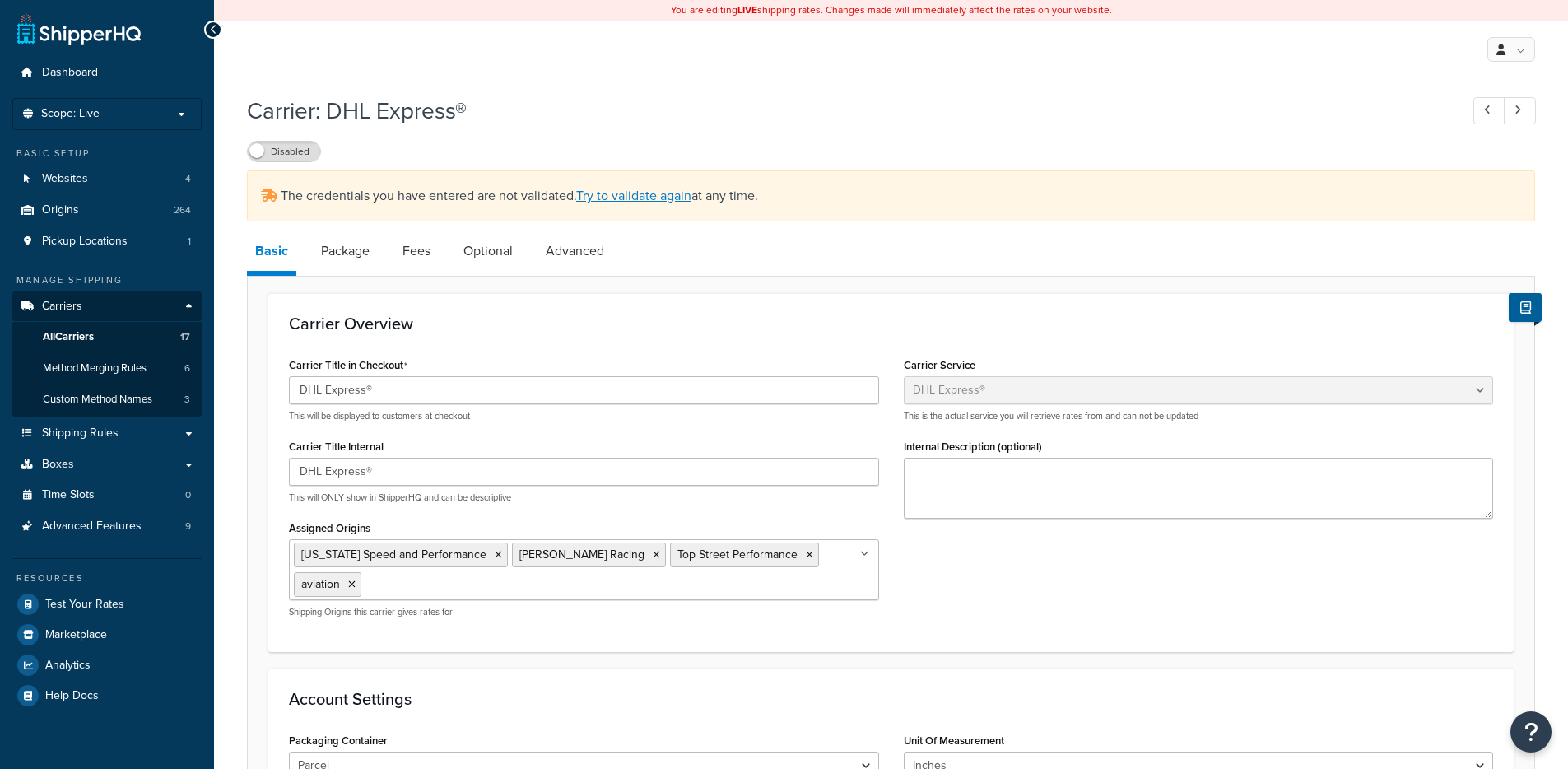
select select "dhl"
click at [622, 200] on link "Try to validate again" at bounding box center [633, 196] width 115 height 19
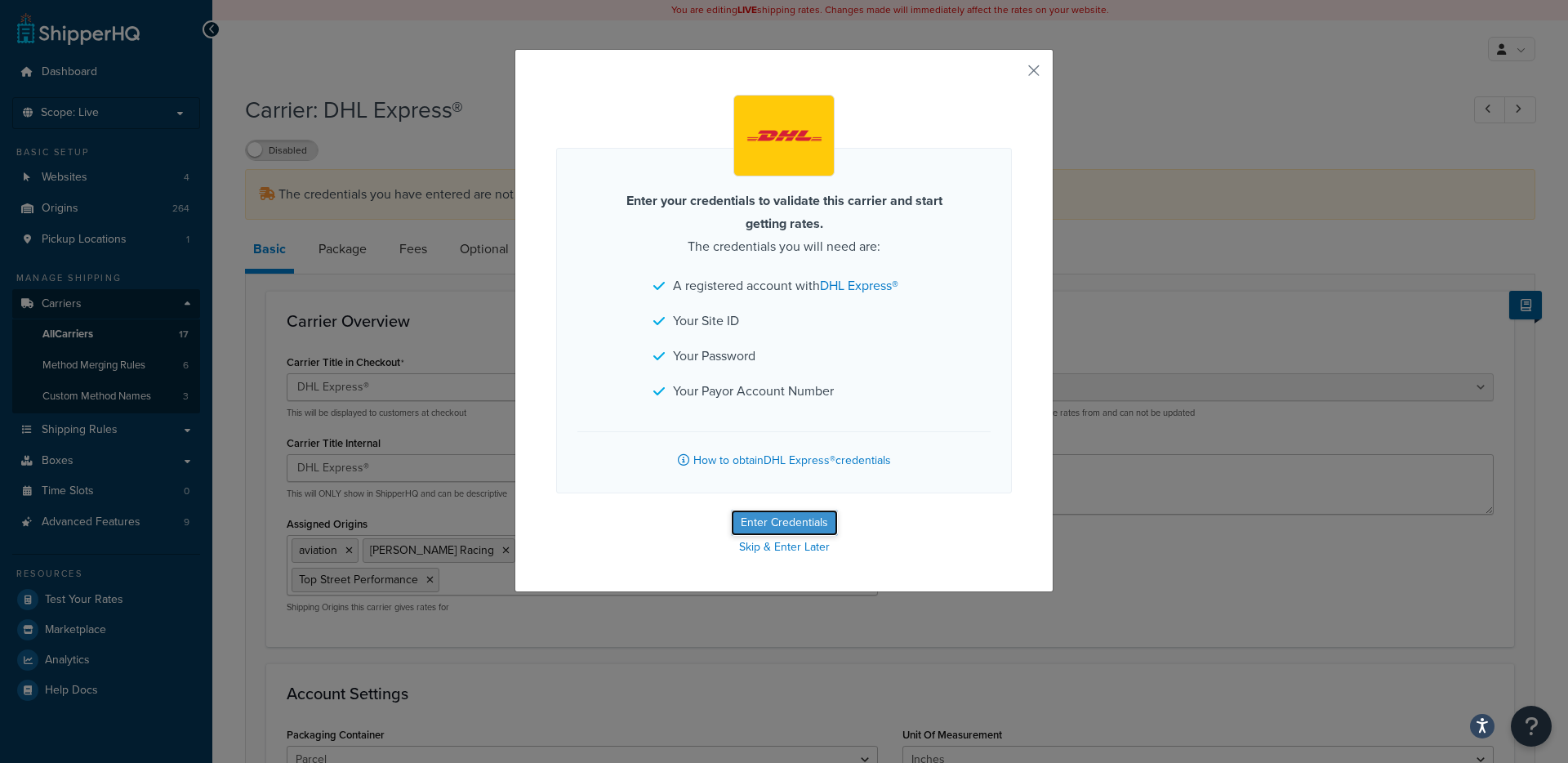
click at [796, 515] on button "Enter Credentials" at bounding box center [784, 522] width 107 height 26
select select "US"
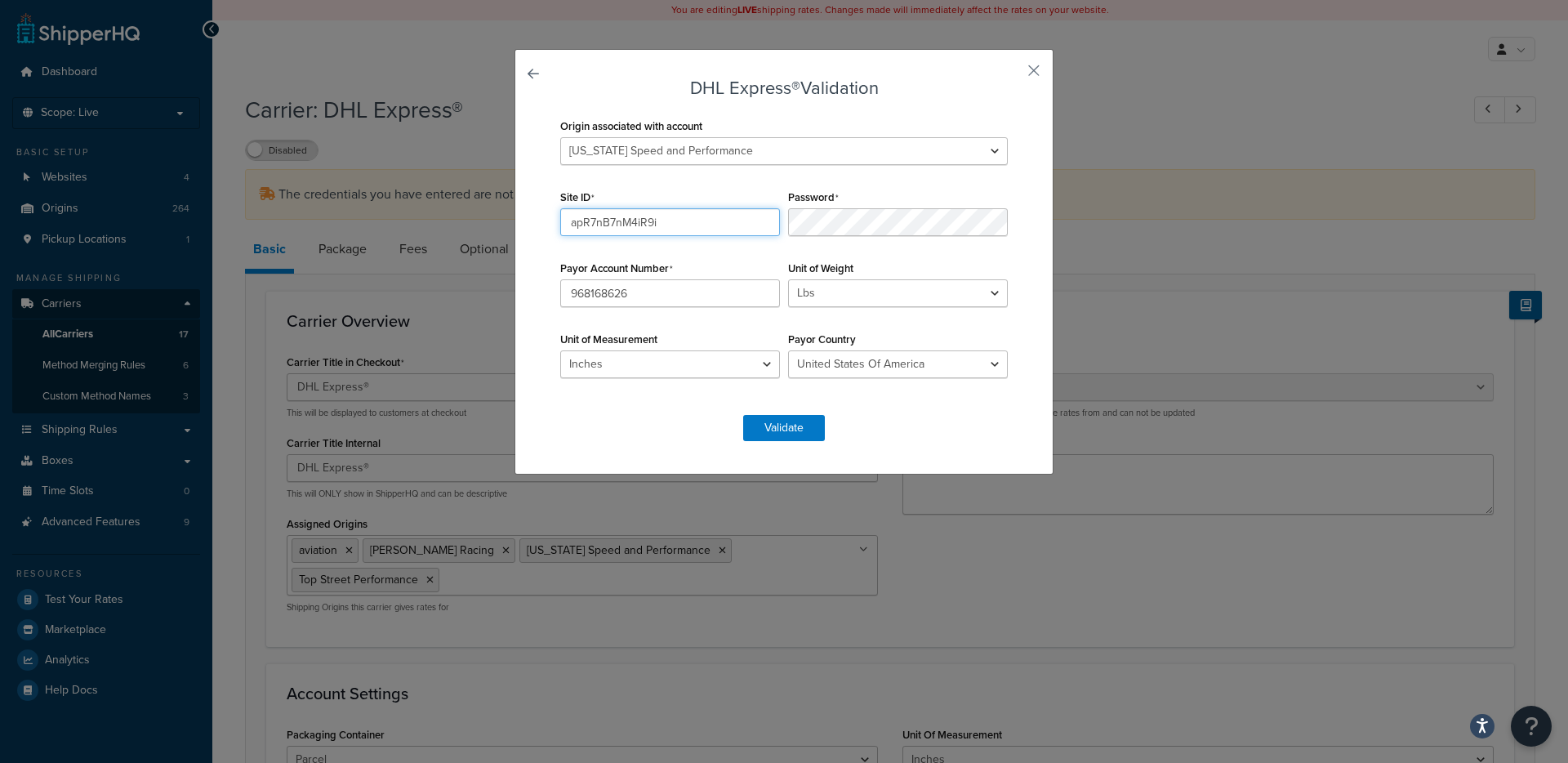
click at [664, 218] on input "apR7nB7nM4iR9i" at bounding box center [670, 222] width 219 height 28
click at [641, 289] on input "968168626" at bounding box center [670, 294] width 219 height 28
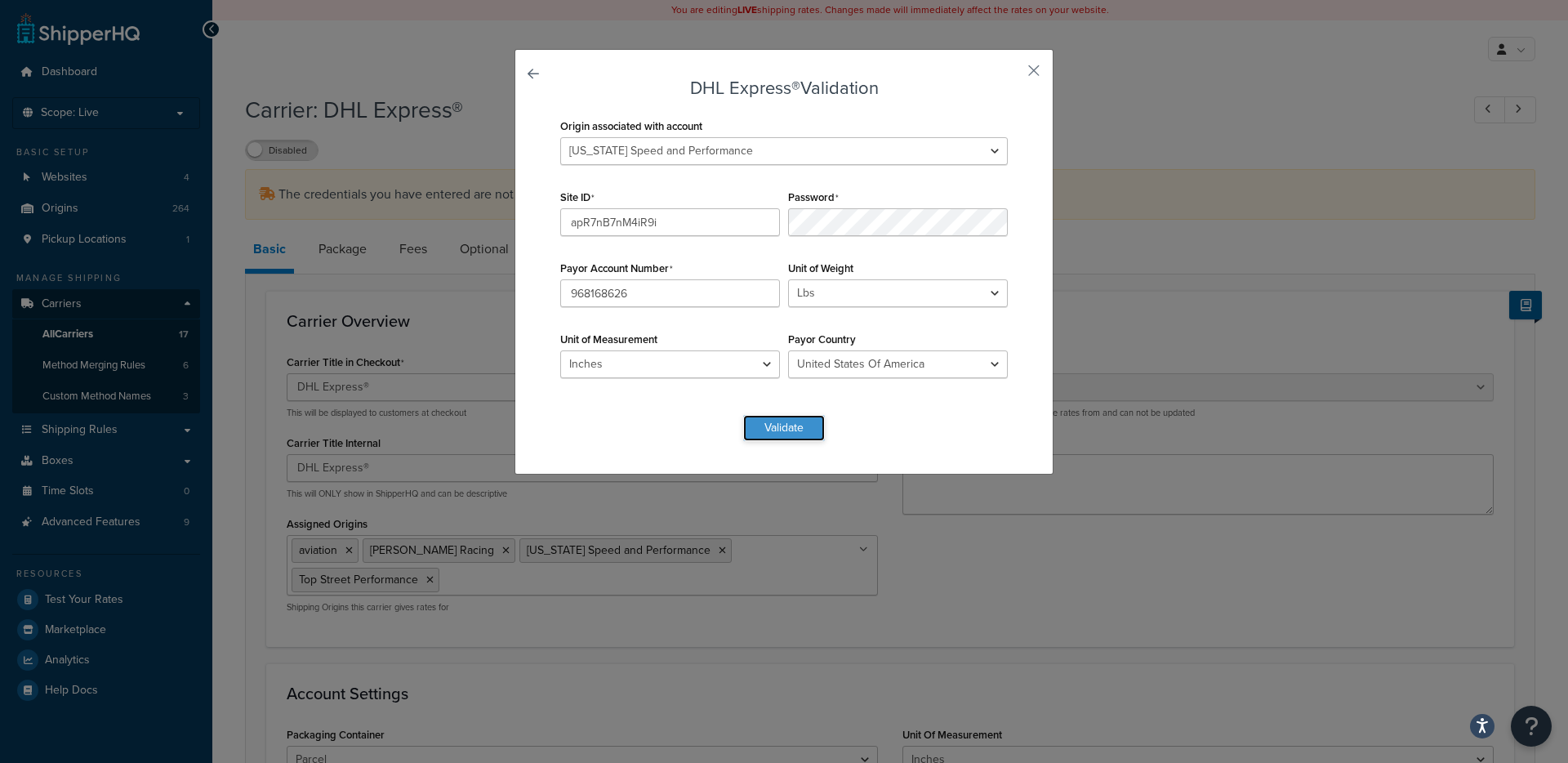
click at [762, 421] on button "Validate" at bounding box center [784, 428] width 82 height 26
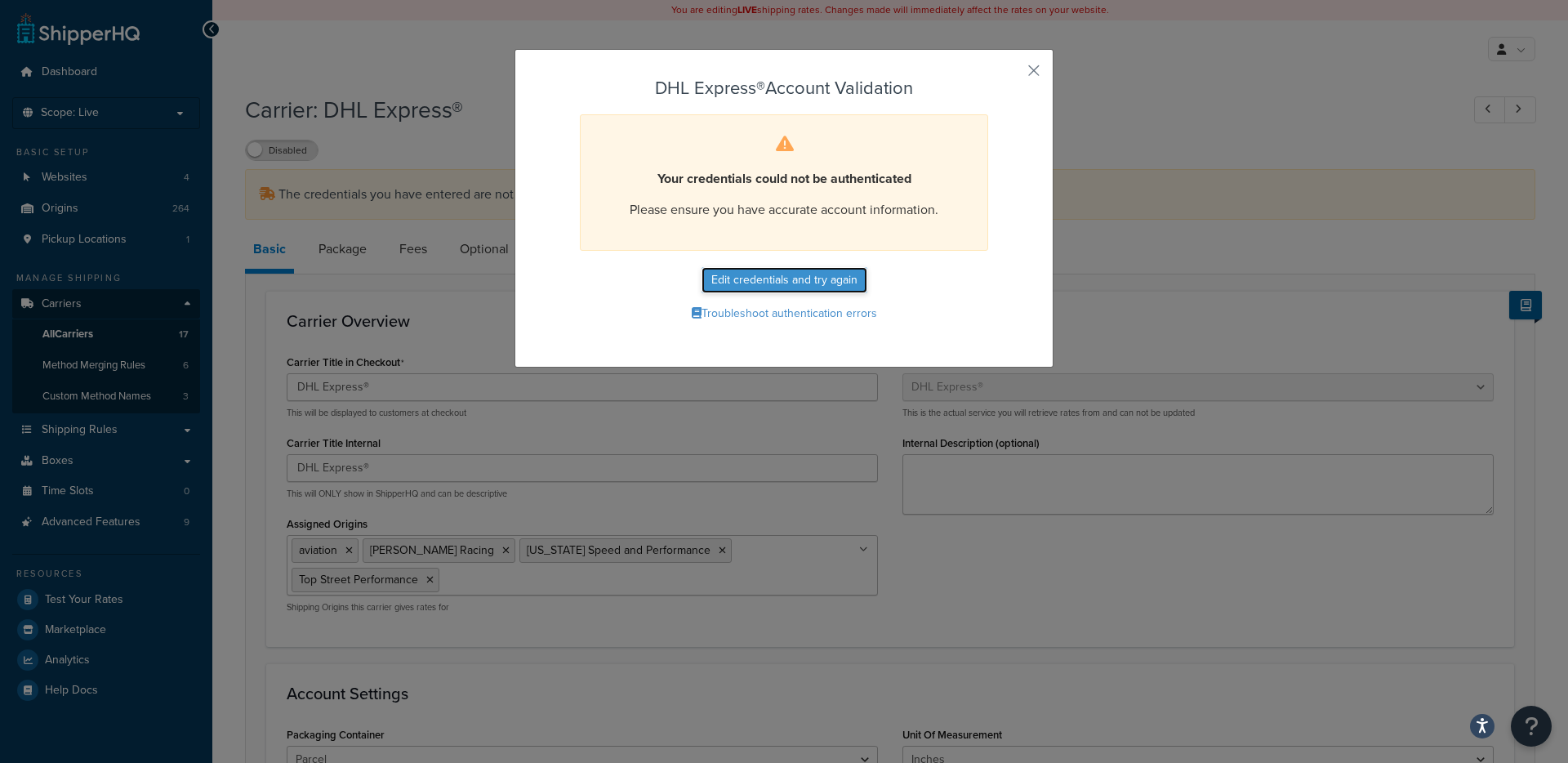
click at [795, 286] on button "Edit credentials and try again" at bounding box center [784, 280] width 165 height 26
select select "US"
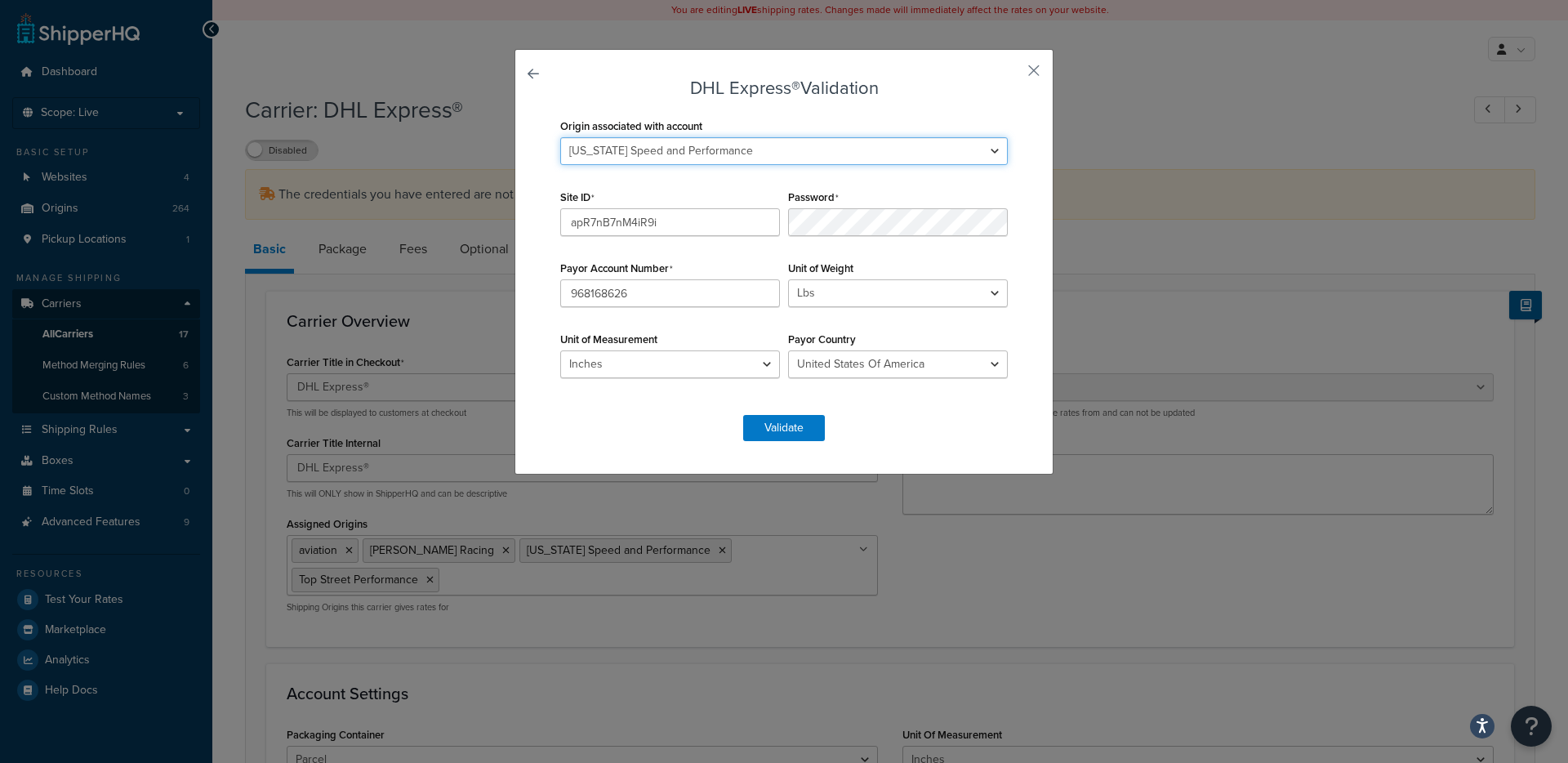
click at [688, 151] on select "2M Fabrication 3P Connect 417 Motorsports 9574 217th Street West; A & A Corvett…" at bounding box center [784, 151] width 448 height 28
select select "167753"
click at [778, 421] on button "Validate" at bounding box center [784, 428] width 82 height 26
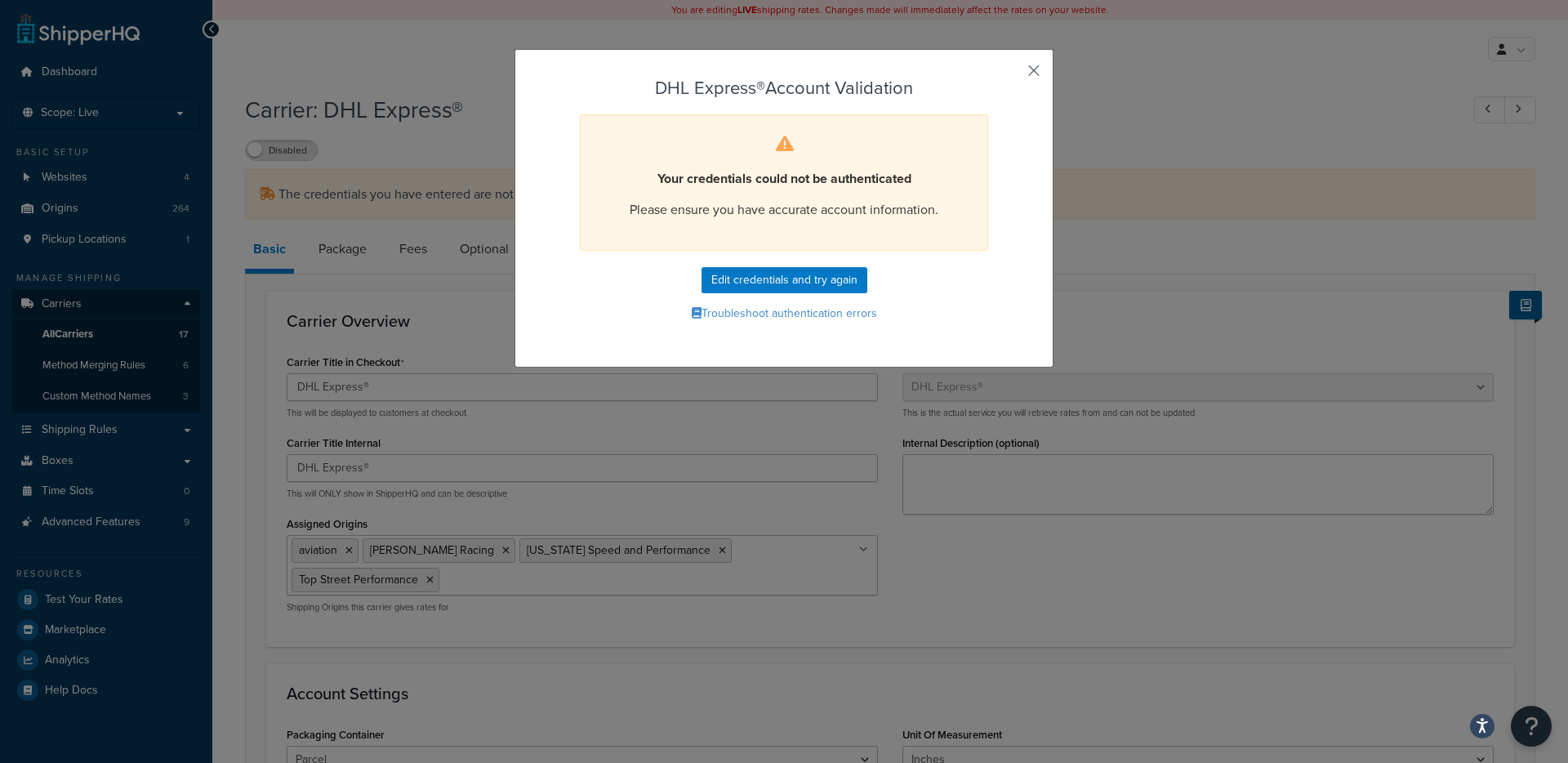
click at [1012, 74] on button "button" at bounding box center [1009, 76] width 4 height 4
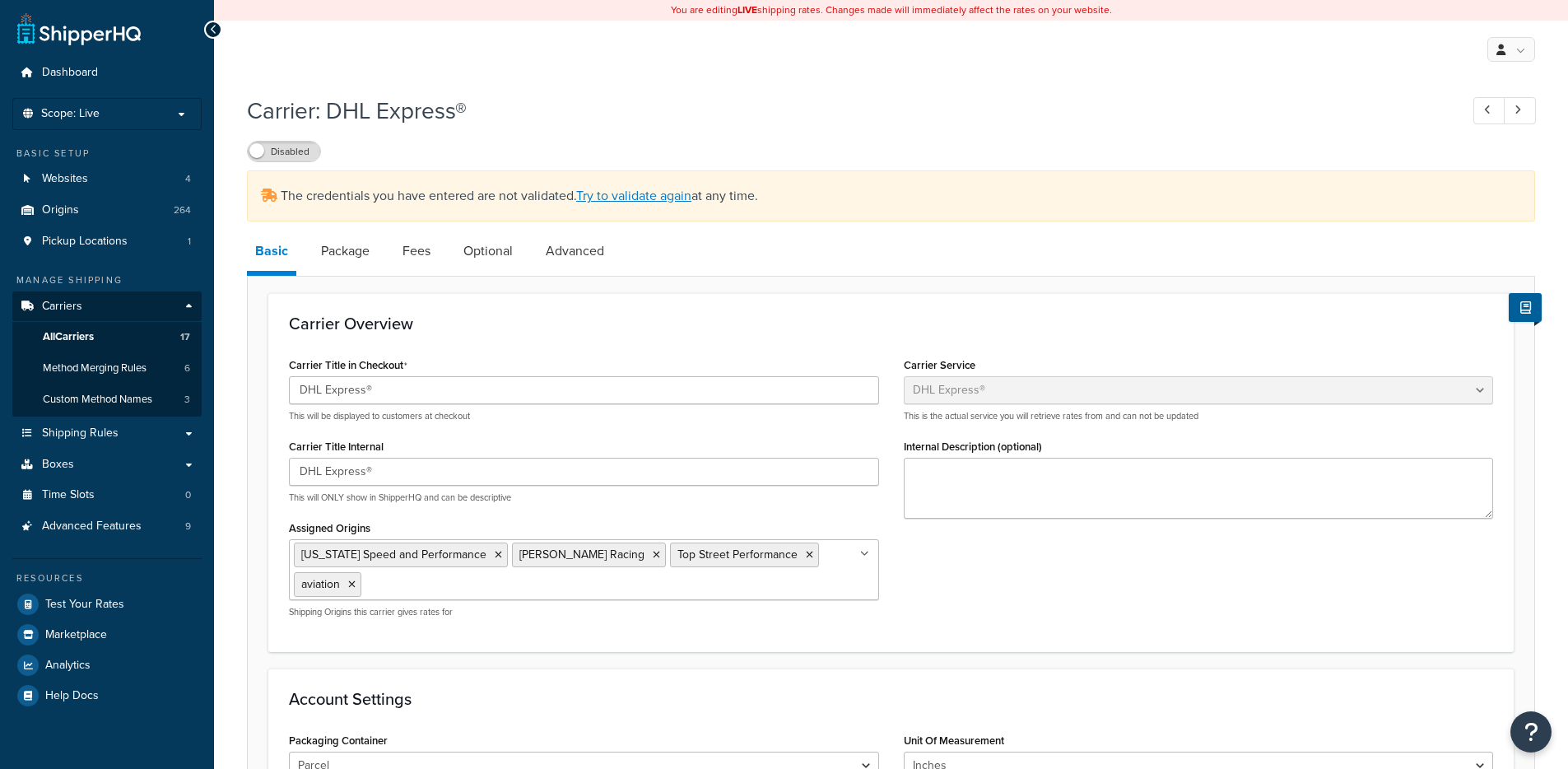
select select "dhl"
